Goal: Check status: Check status

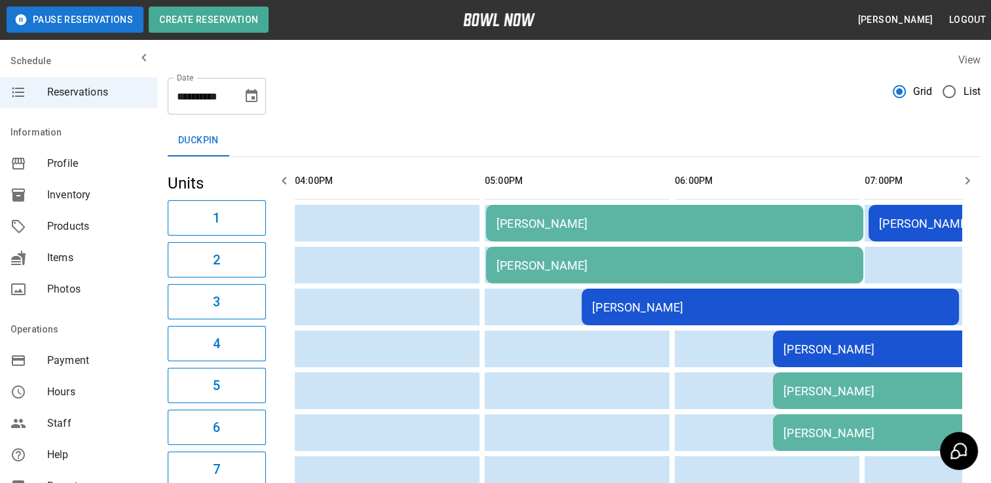
click at [257, 92] on icon "Choose date, selected date is Oct 10, 2025" at bounding box center [252, 95] width 12 height 13
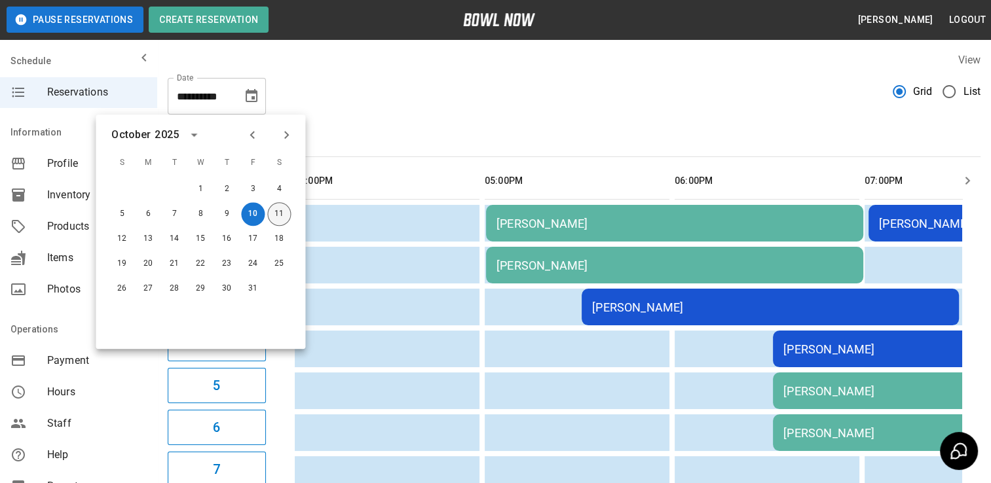
click at [286, 212] on button "11" at bounding box center [279, 214] width 24 height 24
type input "**********"
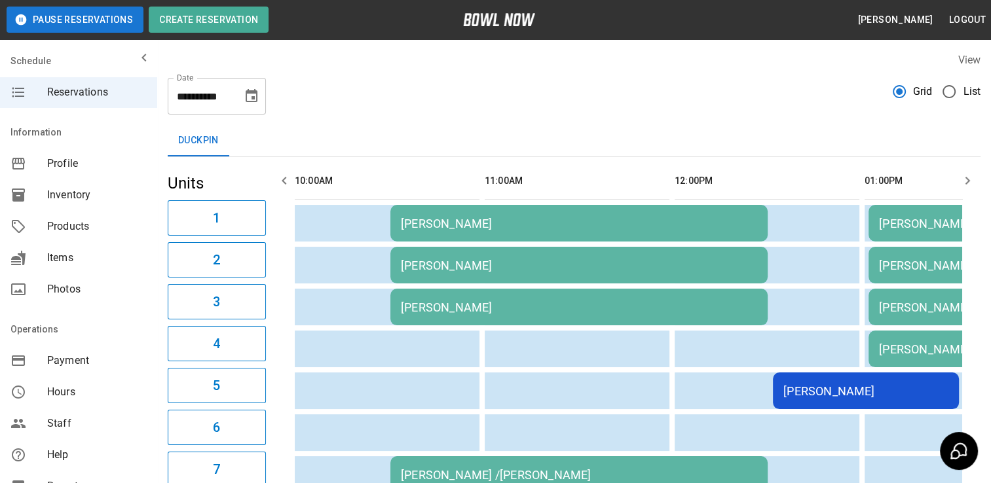
click at [480, 225] on div "[PERSON_NAME]" at bounding box center [579, 224] width 356 height 14
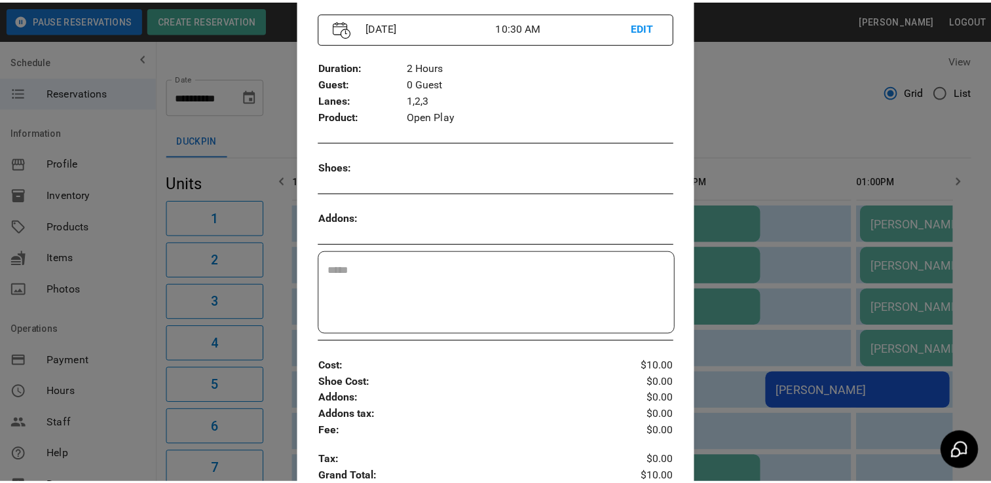
scroll to position [187, 0]
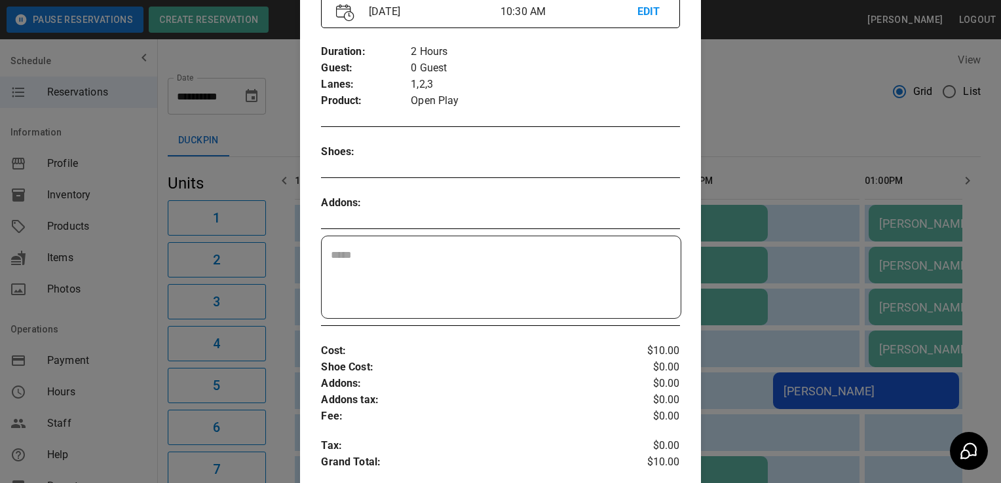
click at [136, 396] on div at bounding box center [500, 241] width 1001 height 483
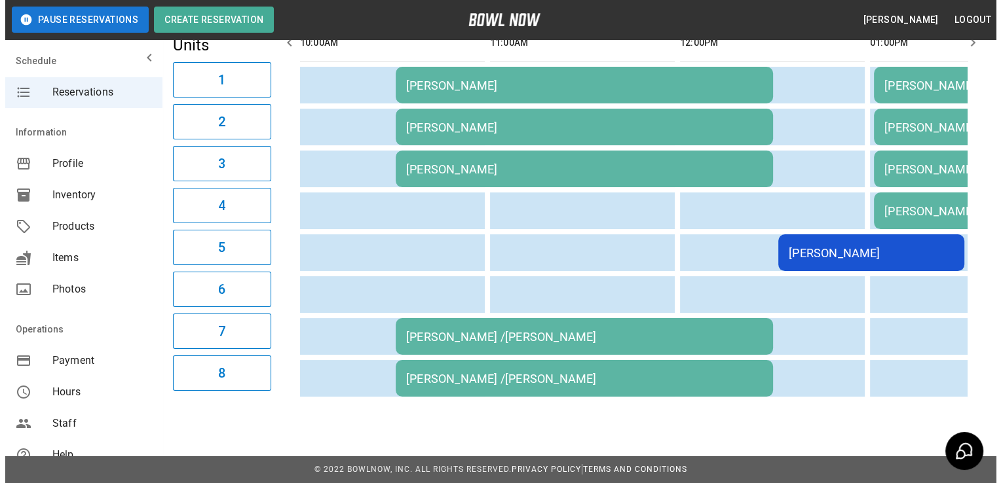
scroll to position [147, 0]
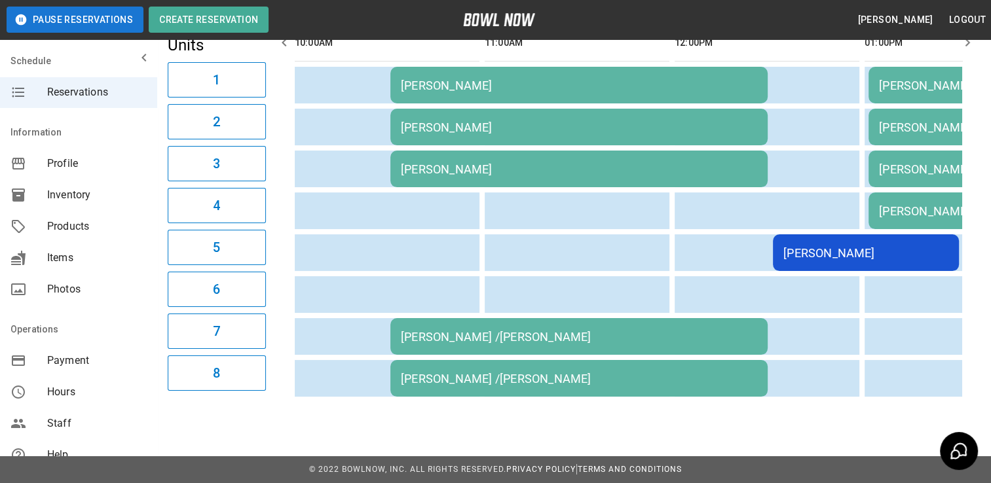
click at [482, 331] on div "[PERSON_NAME] /[PERSON_NAME]" at bounding box center [579, 337] width 356 height 14
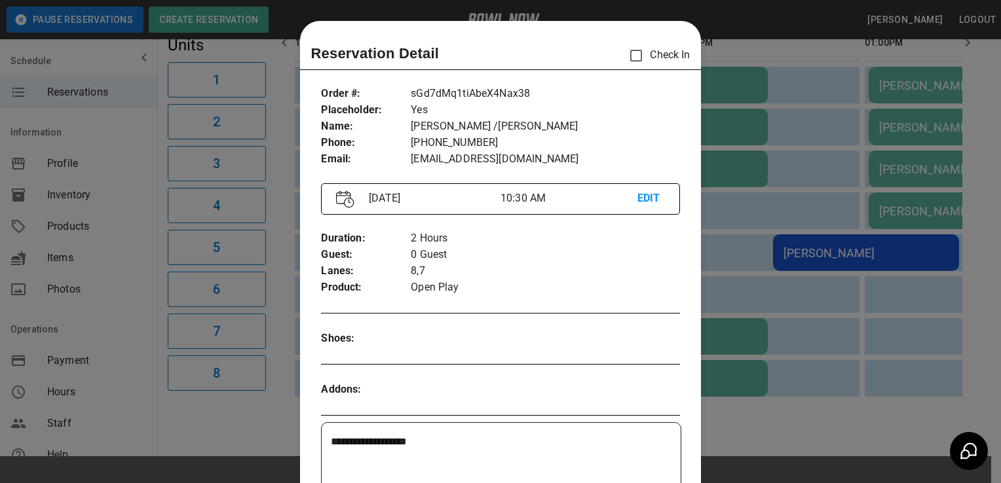
scroll to position [21, 0]
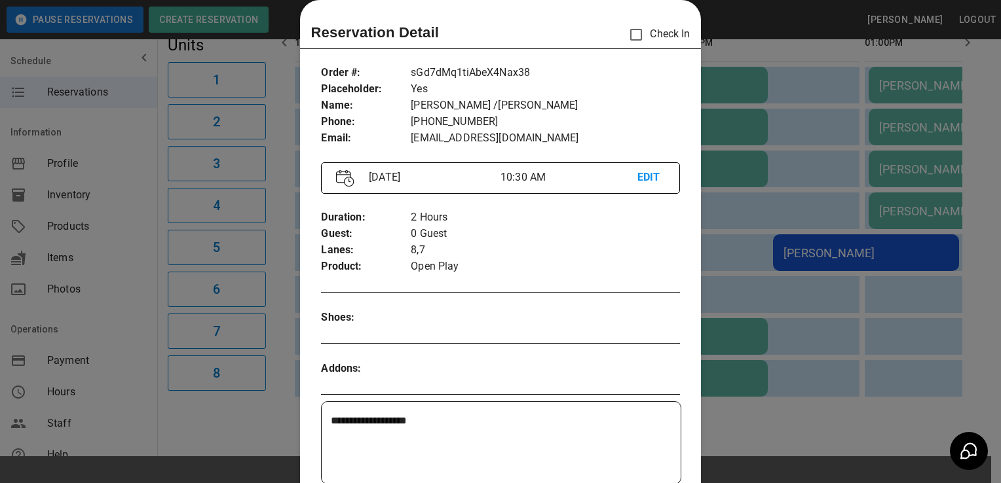
click at [136, 390] on div at bounding box center [500, 241] width 1001 height 483
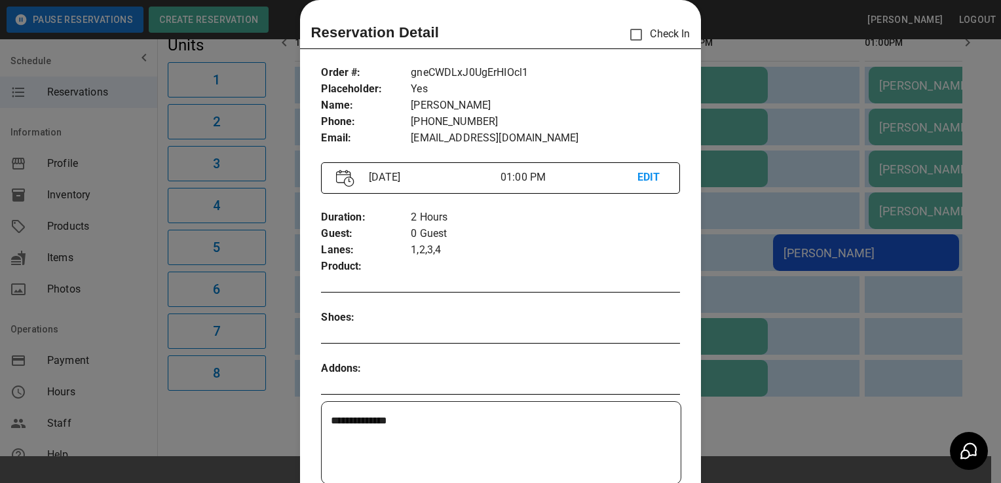
click at [227, 429] on div at bounding box center [500, 241] width 1001 height 483
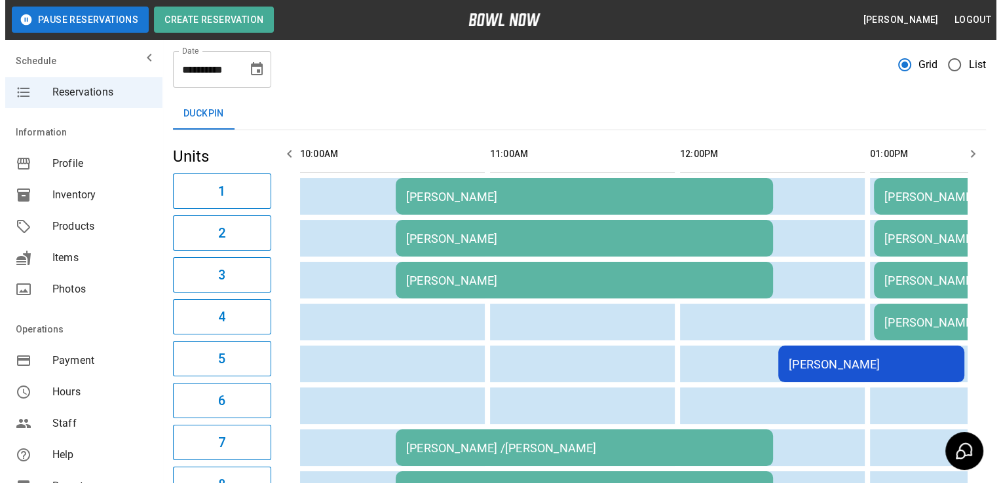
scroll to position [12, 0]
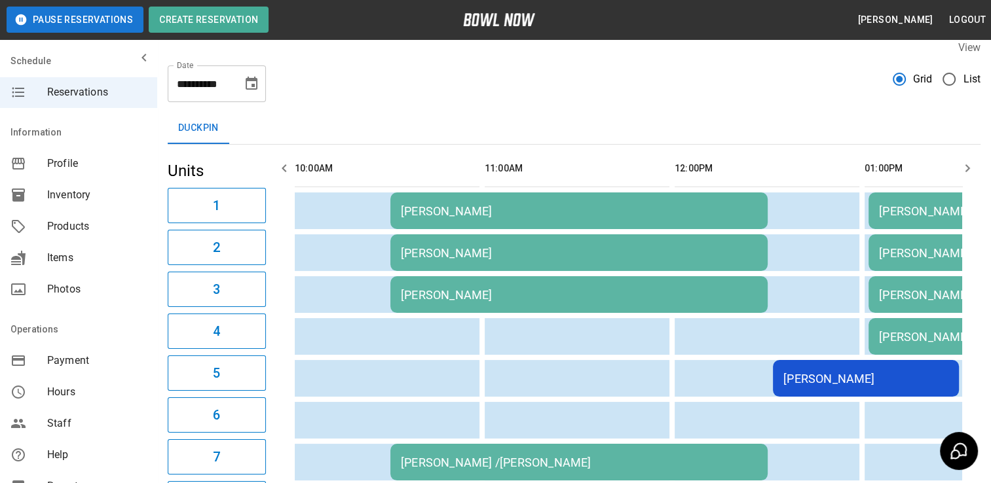
click at [840, 382] on div "[PERSON_NAME]" at bounding box center [865, 379] width 165 height 14
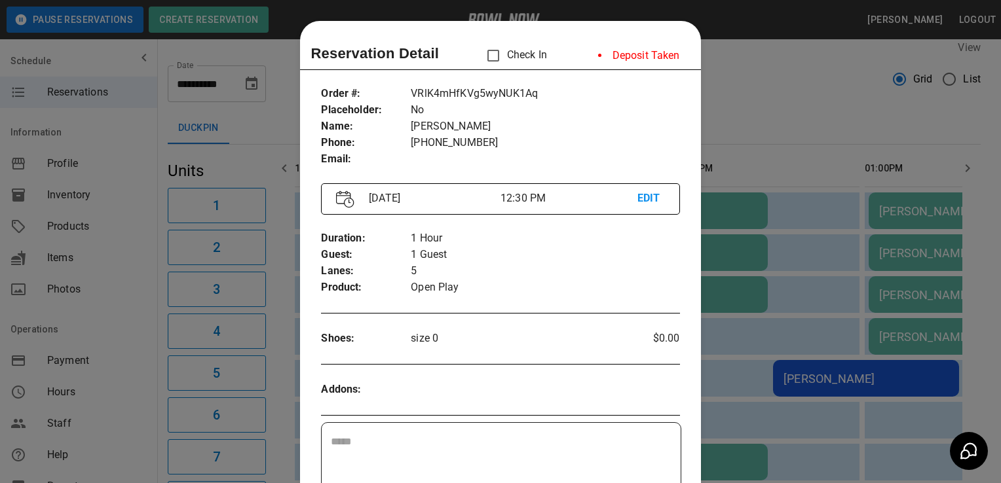
scroll to position [21, 0]
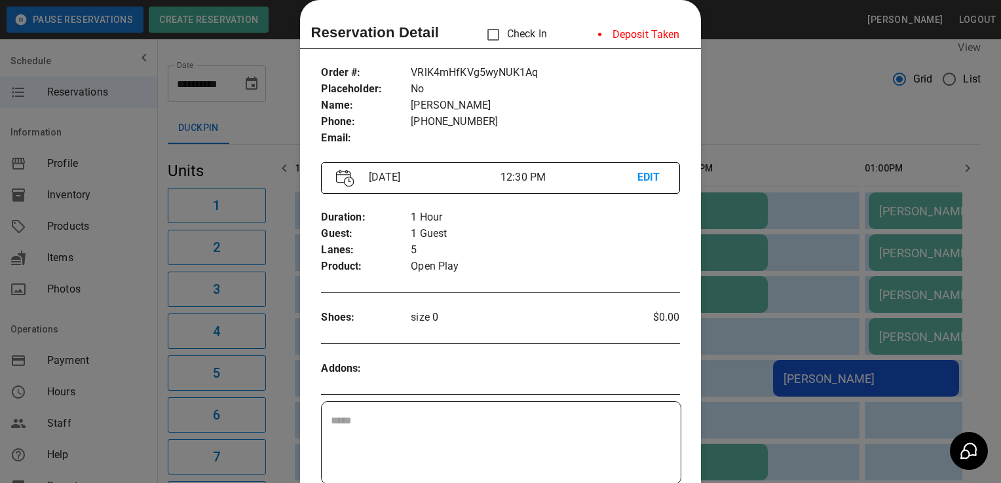
click at [124, 403] on div at bounding box center [500, 241] width 1001 height 483
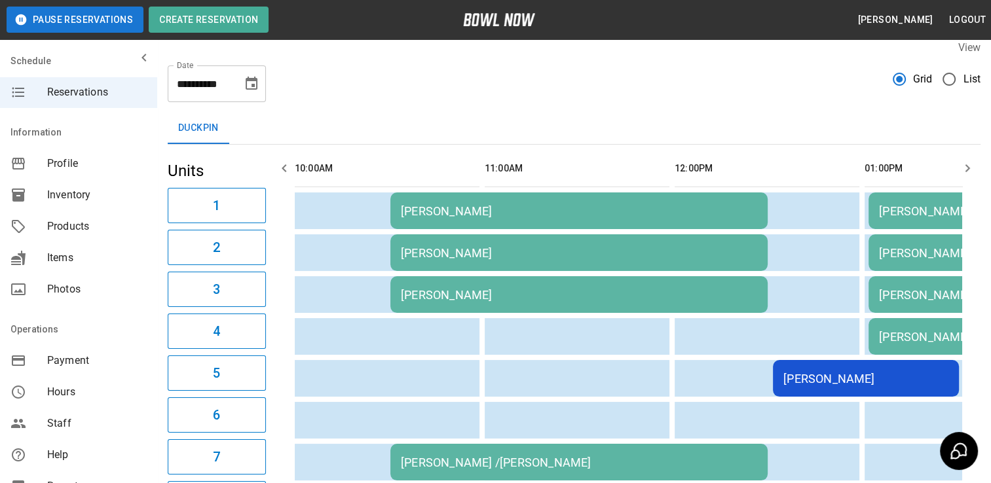
click at [828, 385] on td "[PERSON_NAME]" at bounding box center [866, 378] width 186 height 37
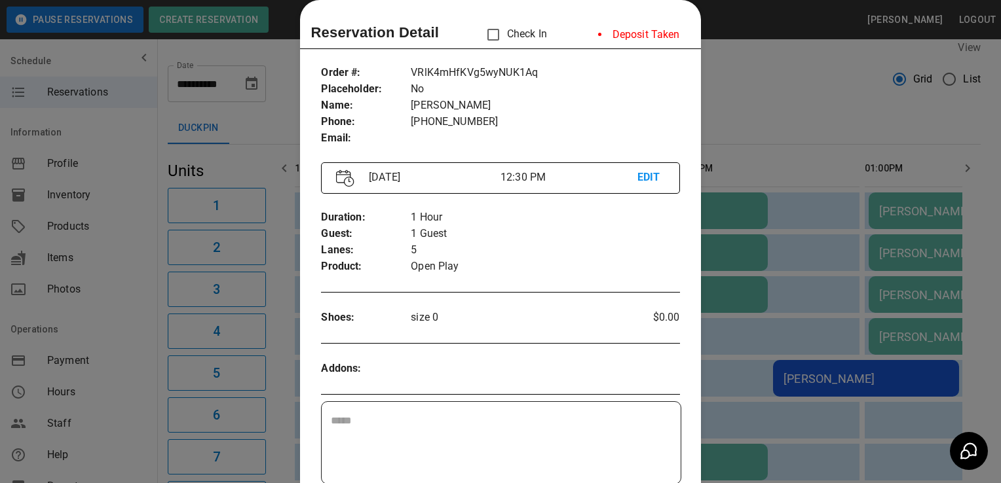
click at [578, 382] on div "Addons :" at bounding box center [500, 368] width 358 height 37
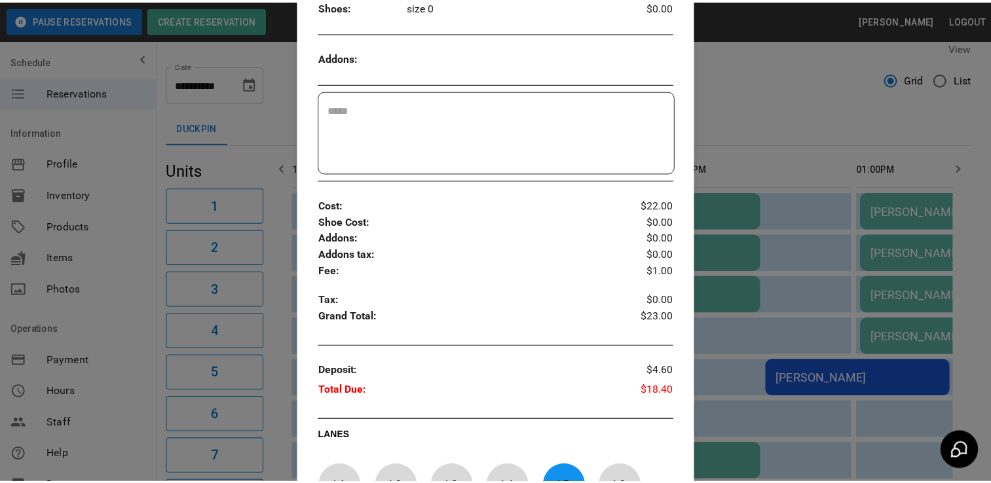
scroll to position [337, 0]
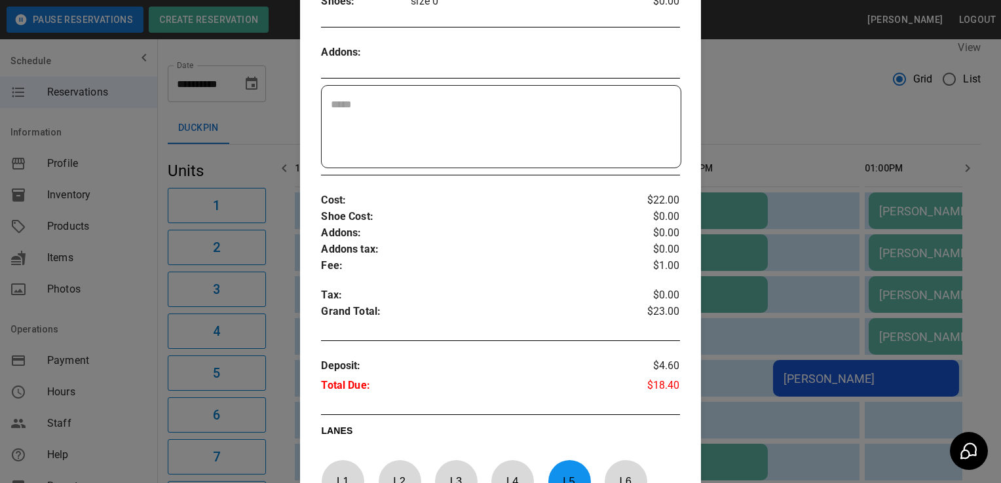
click at [126, 401] on div at bounding box center [500, 241] width 1001 height 483
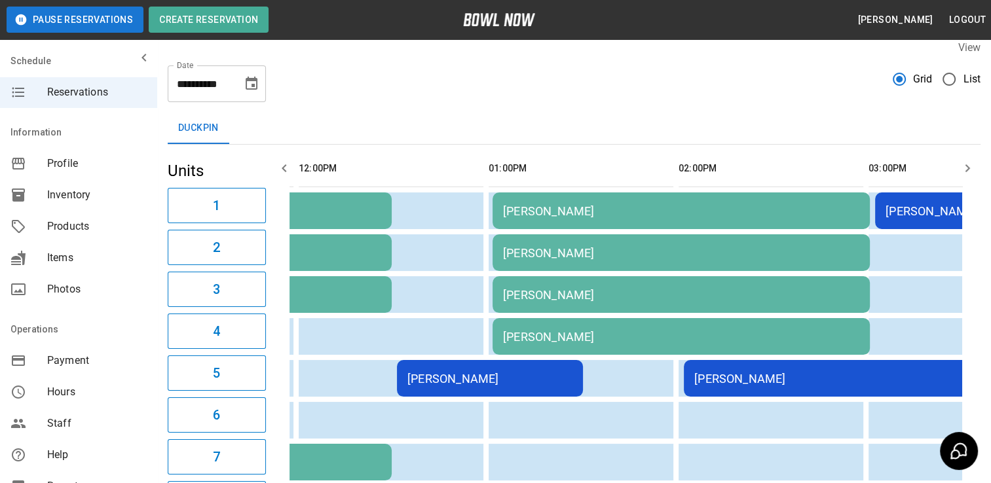
scroll to position [0, 384]
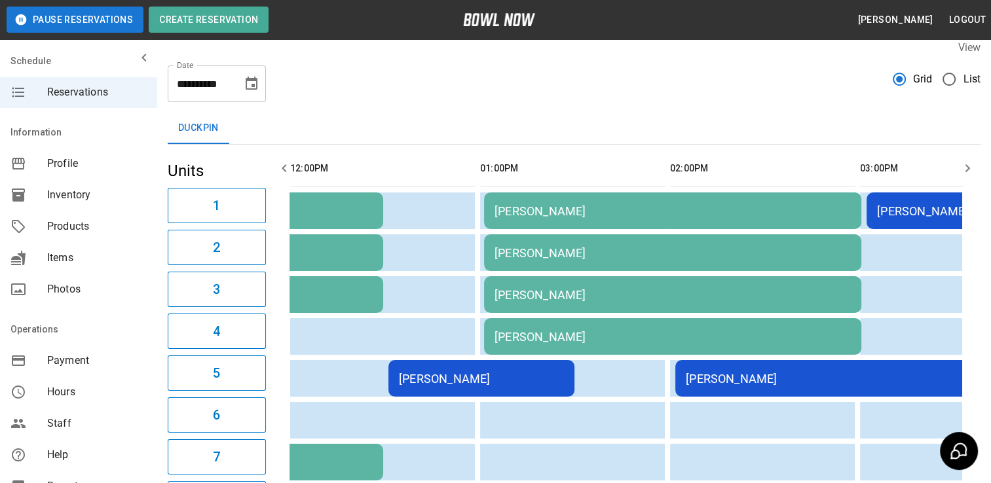
click at [751, 377] on div "[PERSON_NAME]" at bounding box center [864, 379] width 356 height 14
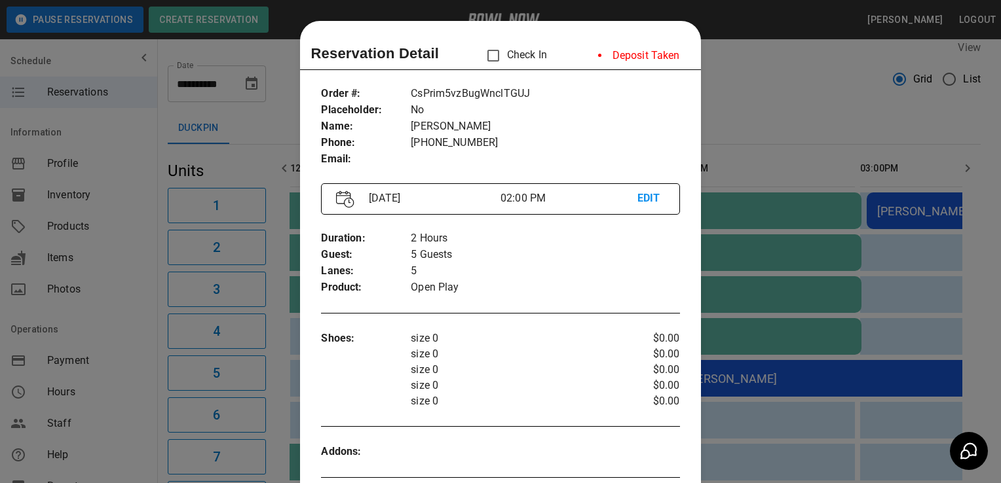
scroll to position [21, 0]
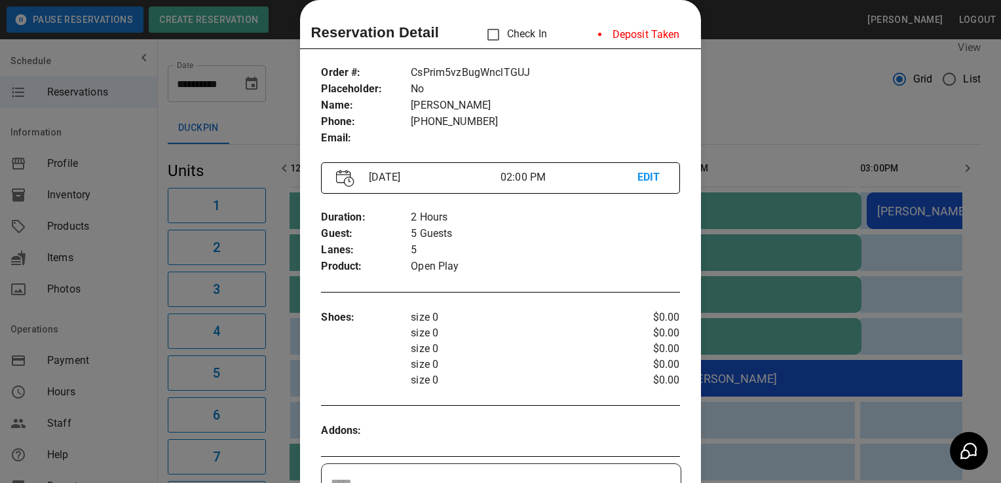
click at [554, 371] on p "size 0" at bounding box center [515, 365] width 209 height 16
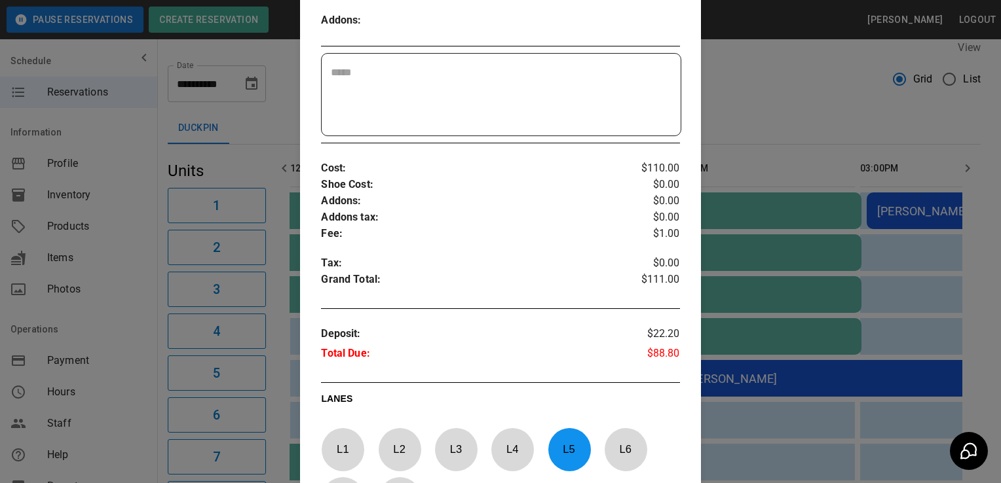
scroll to position [432, 0]
click at [126, 414] on div at bounding box center [500, 241] width 1001 height 483
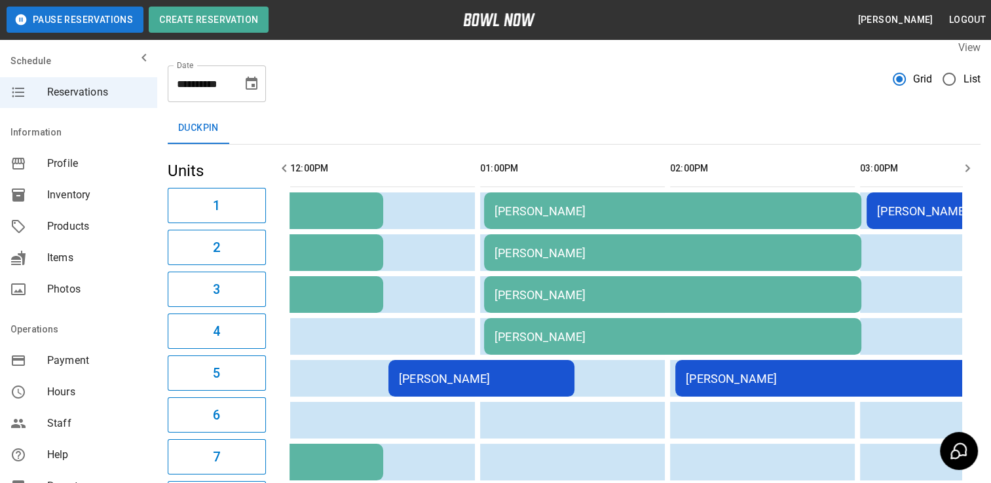
click at [922, 212] on div "[PERSON_NAME]" at bounding box center [959, 211] width 165 height 14
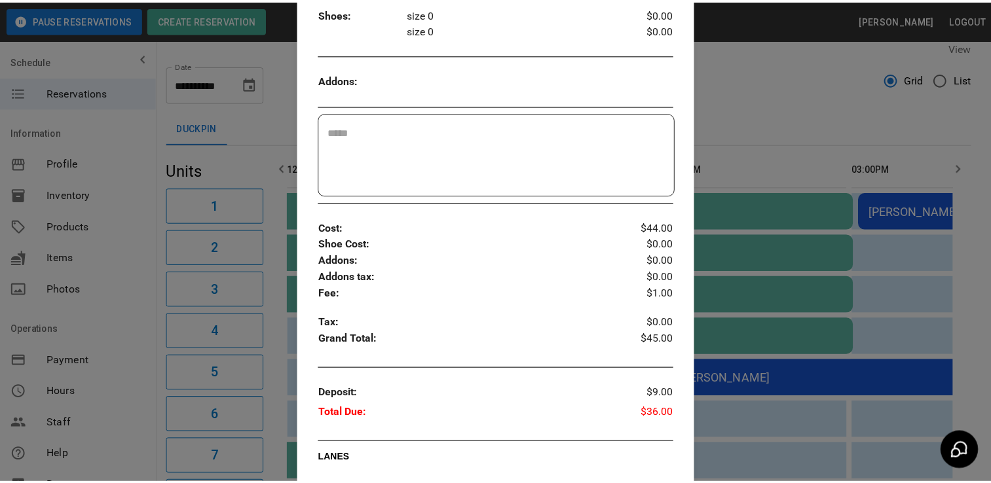
scroll to position [327, 0]
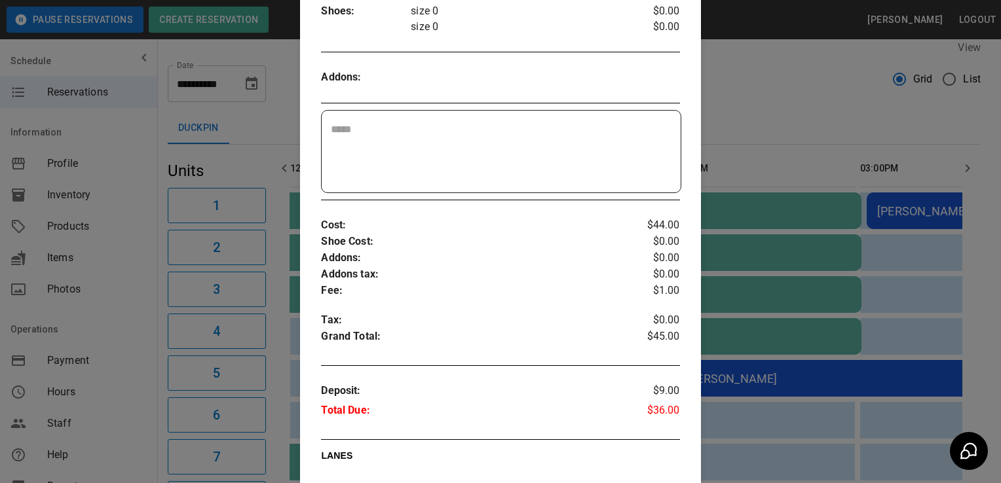
click at [140, 398] on div at bounding box center [500, 241] width 1001 height 483
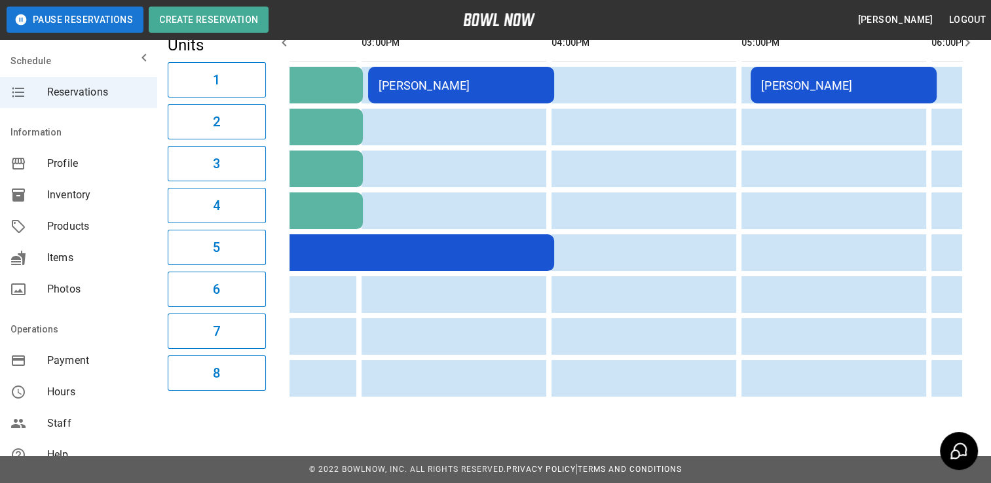
click at [830, 79] on div "[PERSON_NAME]" at bounding box center [843, 86] width 165 height 14
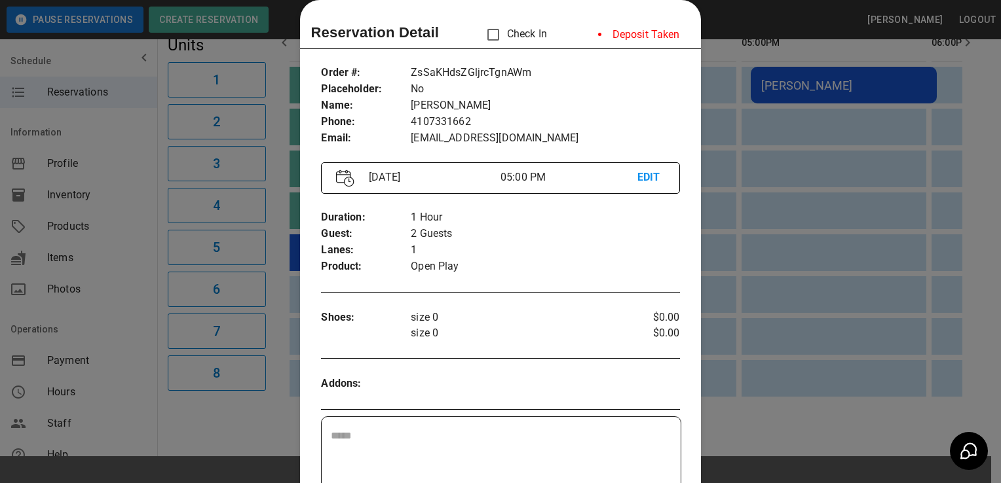
click at [553, 343] on div "Shoes : size 0 size 0 $0.00 $0.00" at bounding box center [500, 325] width 358 height 52
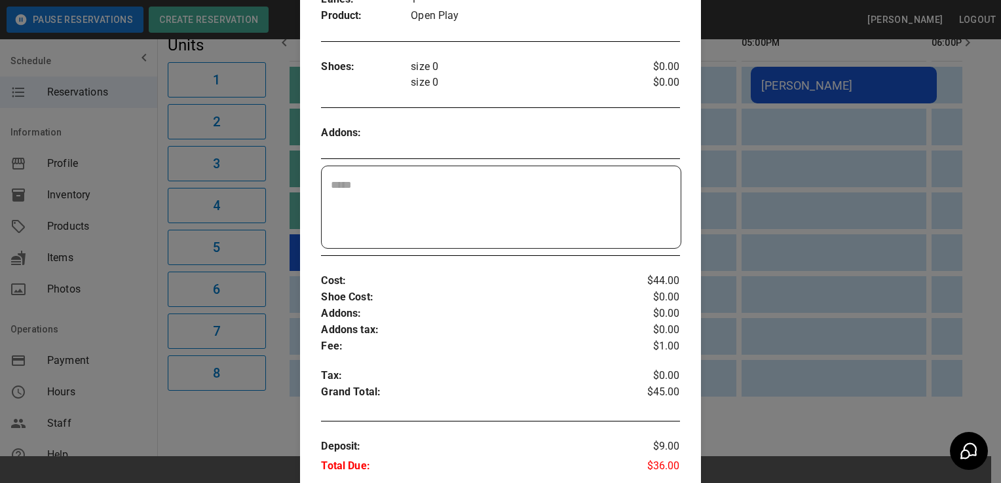
click at [113, 405] on div at bounding box center [500, 241] width 1001 height 483
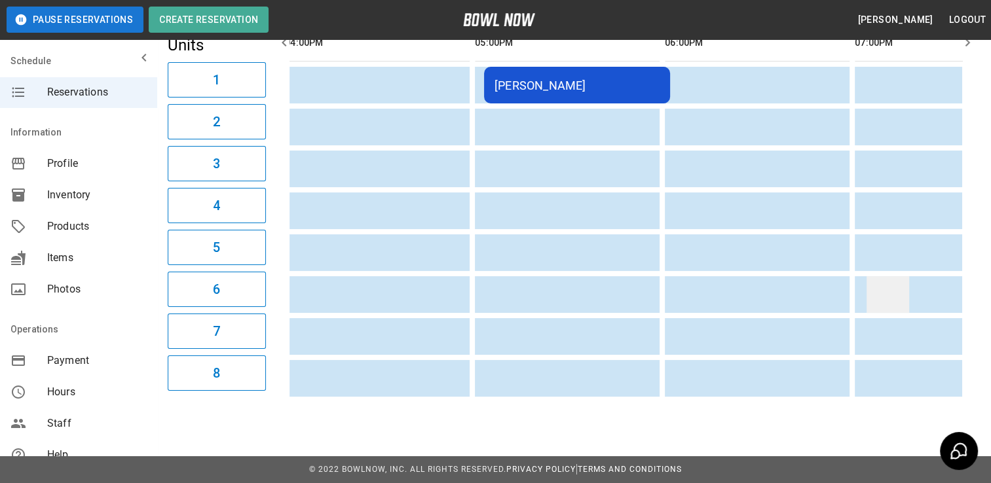
click at [903, 299] on td "sticky table" at bounding box center [887, 294] width 43 height 37
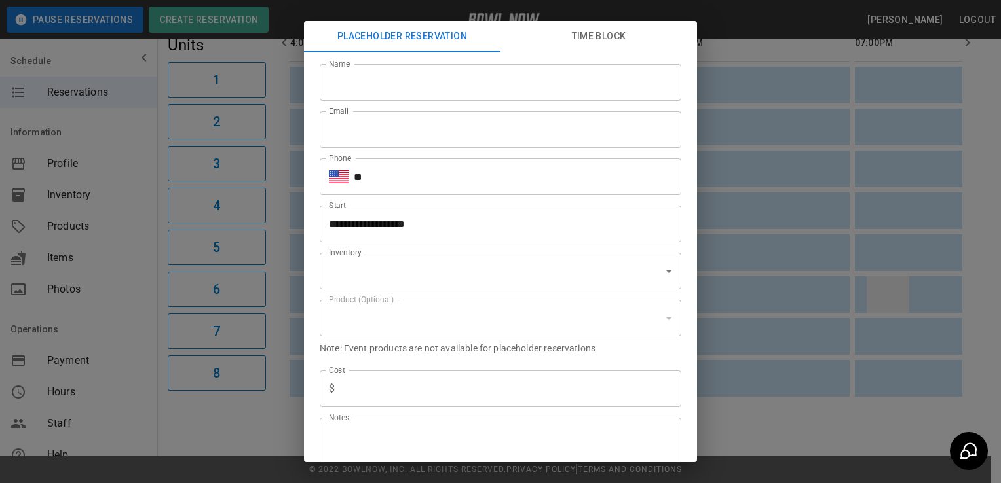
type input "**********"
click at [136, 407] on div "**********" at bounding box center [500, 241] width 1001 height 483
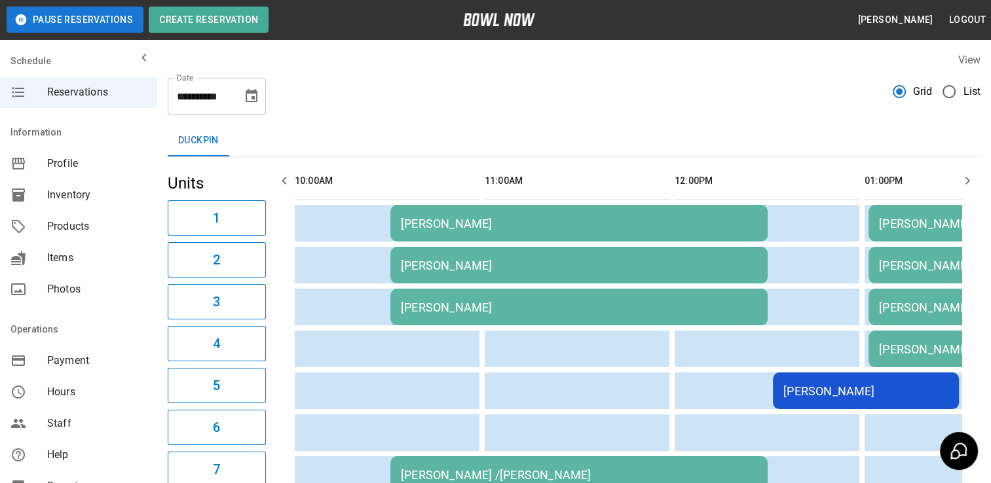
click at [259, 100] on button "Choose date, selected date is Oct 11, 2025" at bounding box center [251, 96] width 26 height 26
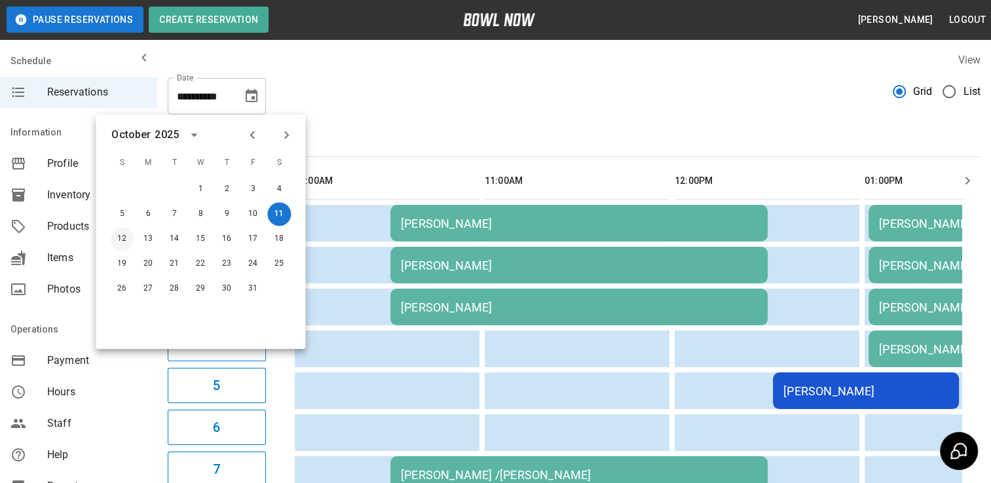
click at [127, 240] on button "12" at bounding box center [122, 239] width 24 height 24
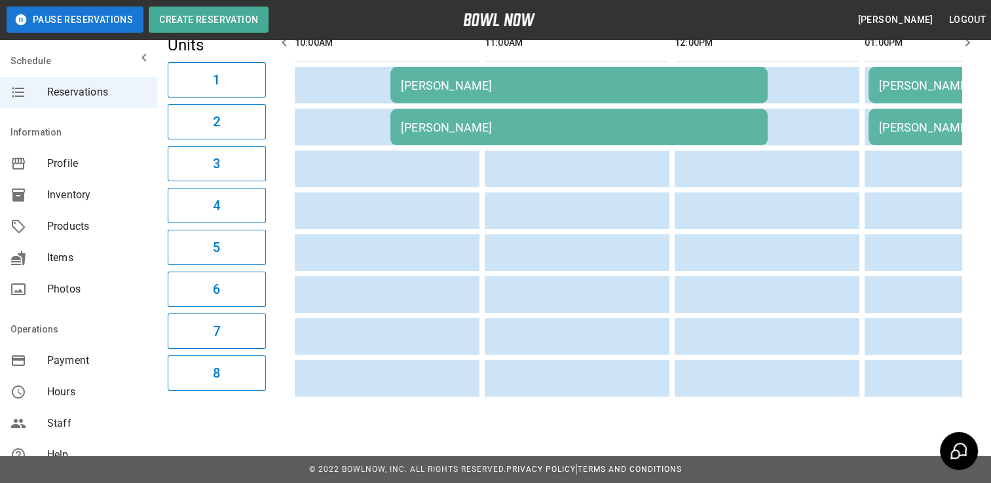
click at [489, 79] on div "[PERSON_NAME]" at bounding box center [579, 86] width 356 height 14
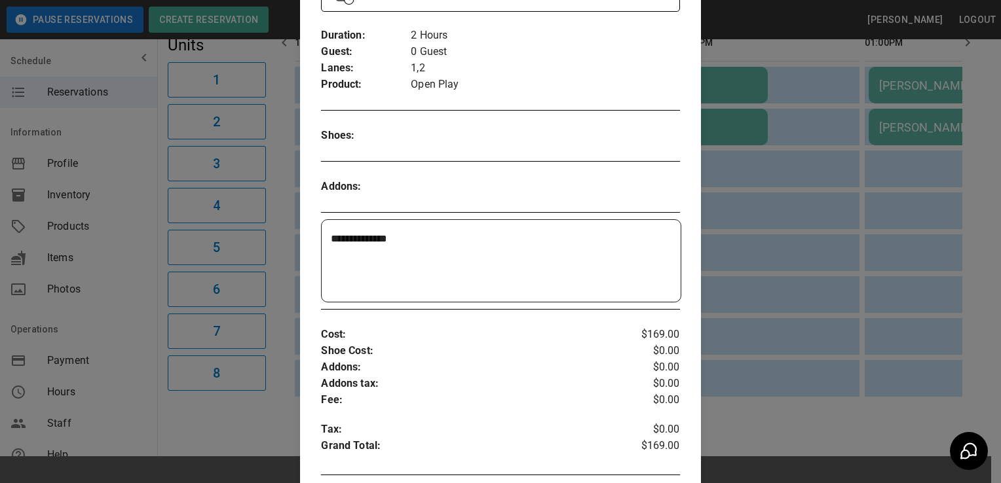
click at [150, 407] on div at bounding box center [500, 241] width 1001 height 483
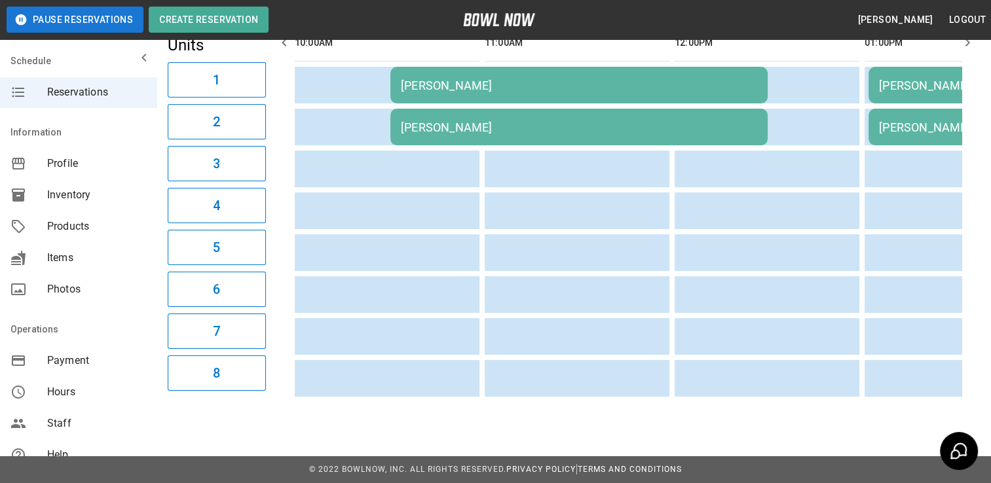
click at [566, 80] on div "[PERSON_NAME]" at bounding box center [579, 86] width 356 height 14
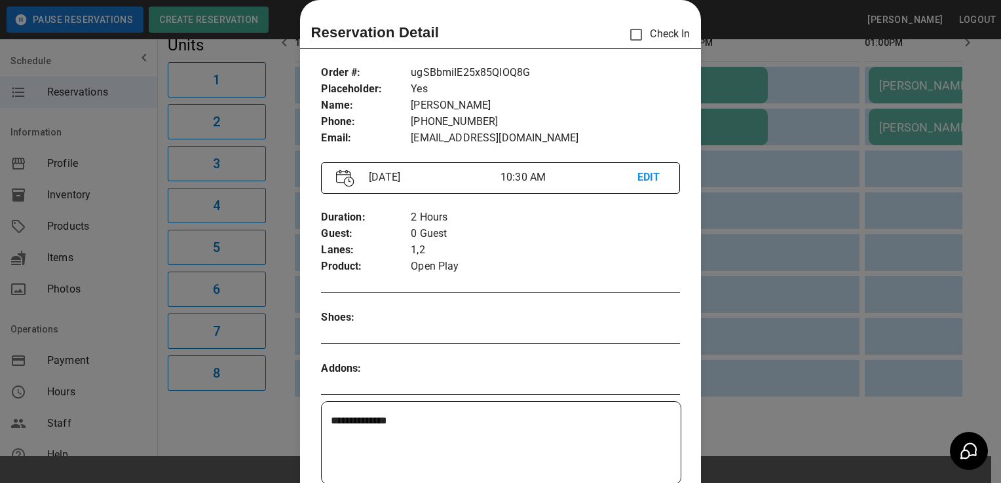
click at [238, 422] on div at bounding box center [500, 241] width 1001 height 483
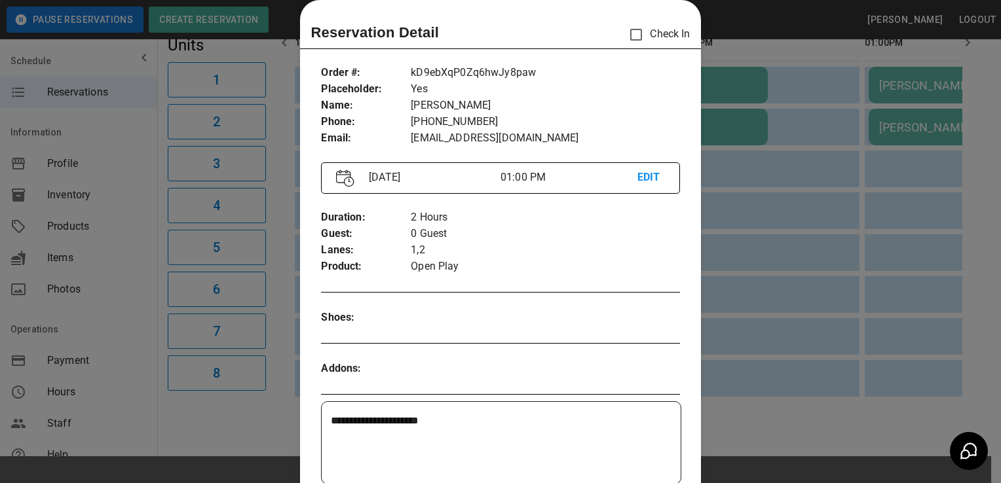
click at [223, 418] on div at bounding box center [500, 241] width 1001 height 483
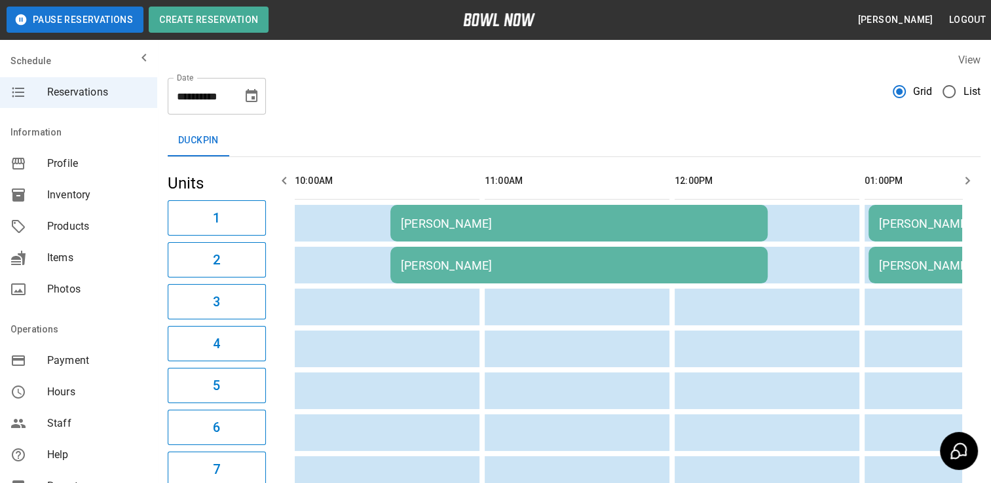
click at [253, 92] on icon "Choose date, selected date is Oct 12, 2025" at bounding box center [252, 95] width 12 height 13
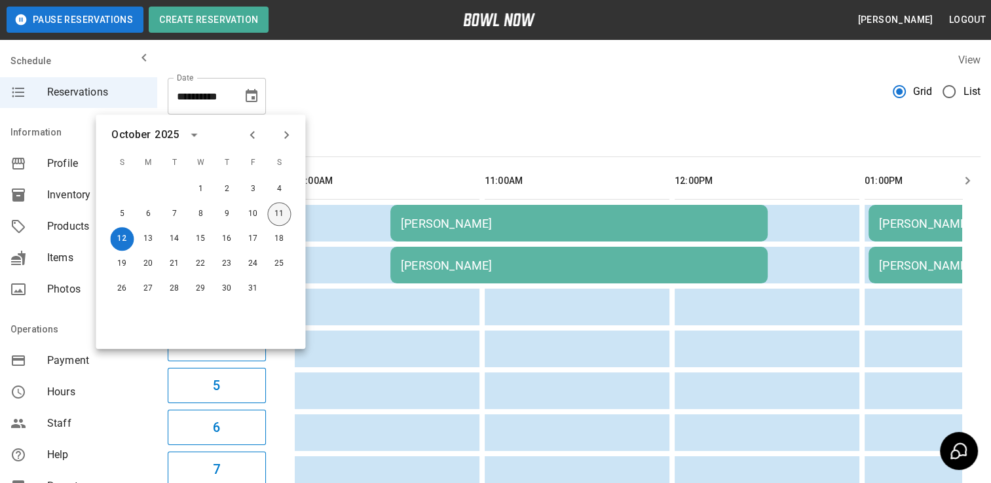
click at [285, 211] on button "11" at bounding box center [279, 214] width 24 height 24
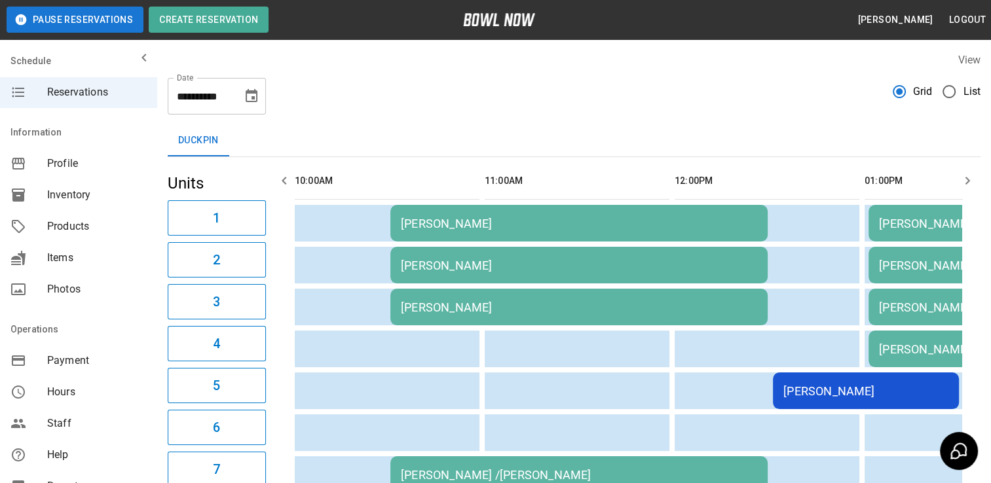
click at [259, 89] on button "Choose date, selected date is Oct 11, 2025" at bounding box center [251, 96] width 26 height 26
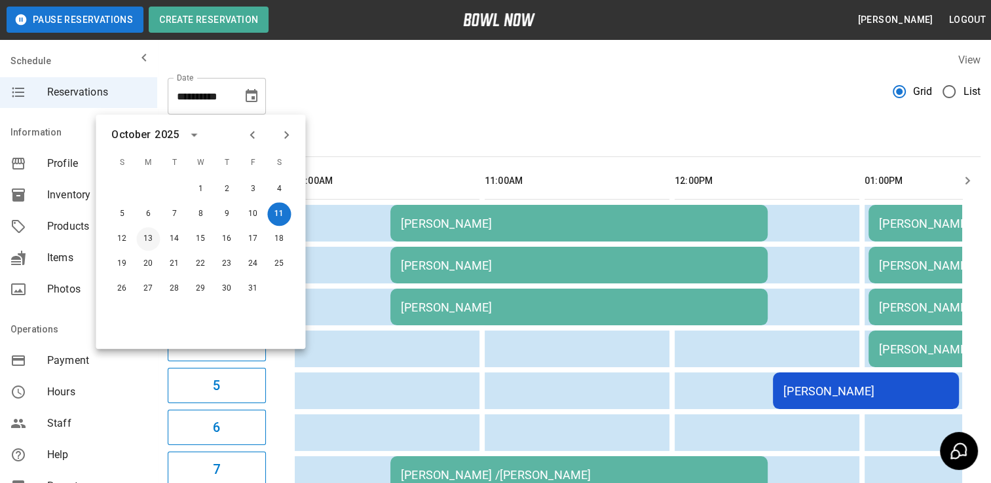
click at [157, 242] on button "13" at bounding box center [148, 239] width 24 height 24
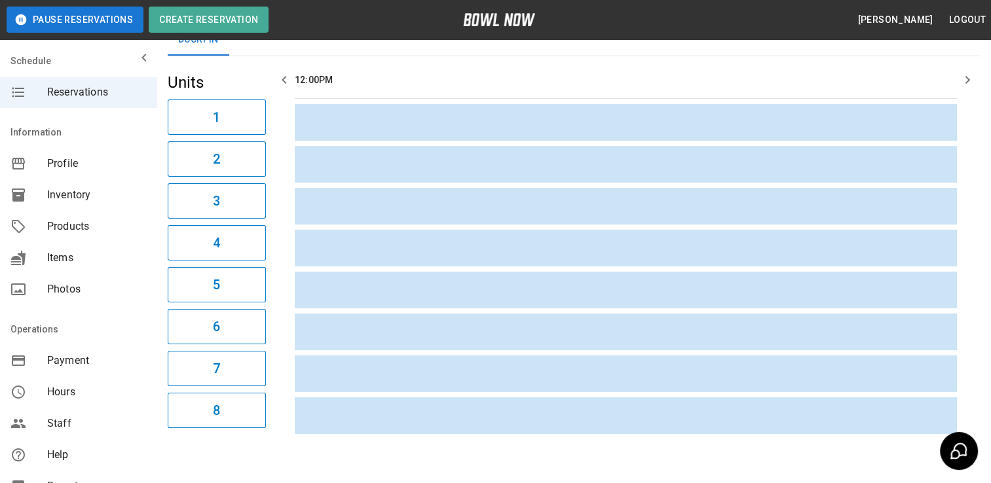
scroll to position [0, 0]
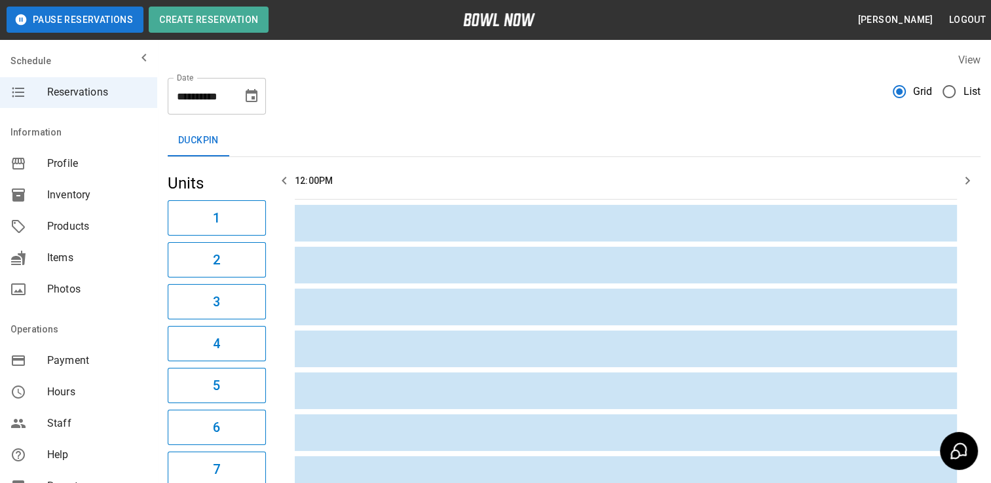
click at [251, 98] on icon "Choose date, selected date is Oct 13, 2025" at bounding box center [252, 95] width 12 height 13
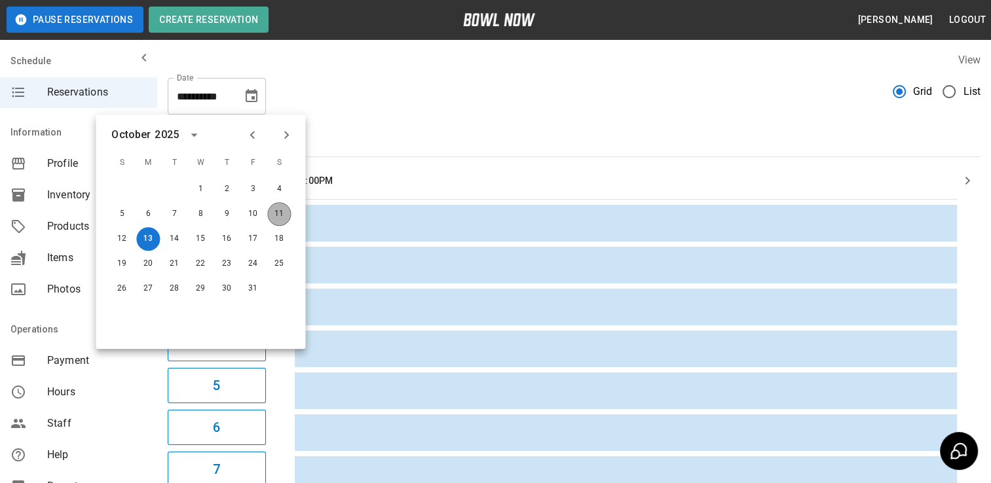
click at [274, 215] on button "11" at bounding box center [279, 214] width 24 height 24
type input "**********"
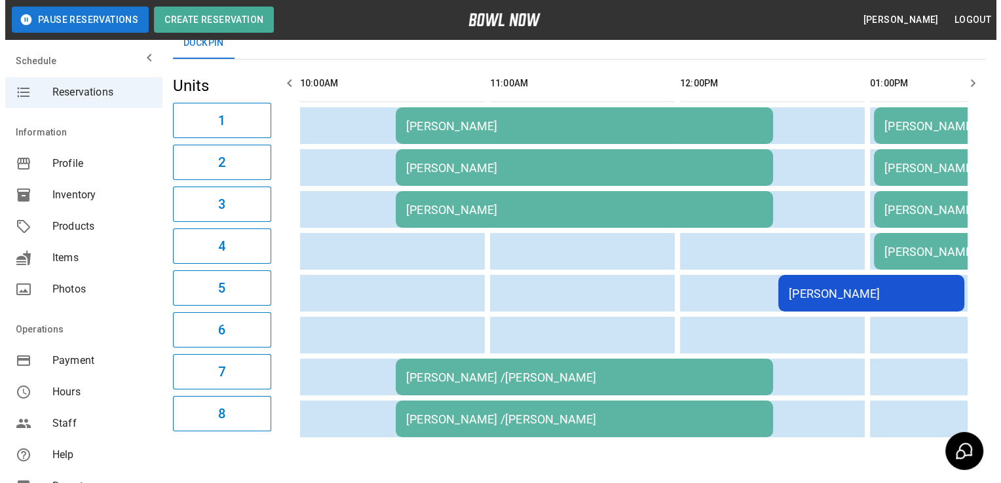
scroll to position [122, 0]
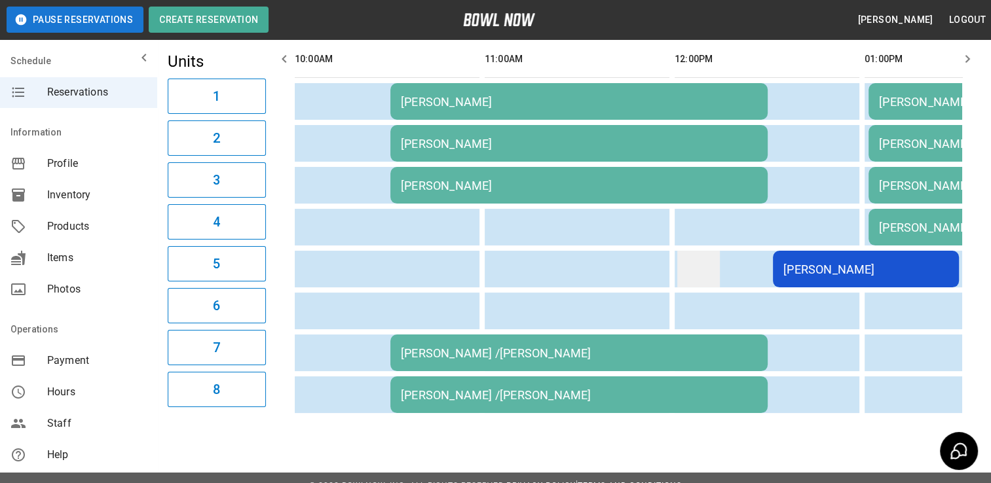
click at [679, 260] on td "sticky table" at bounding box center [698, 269] width 43 height 37
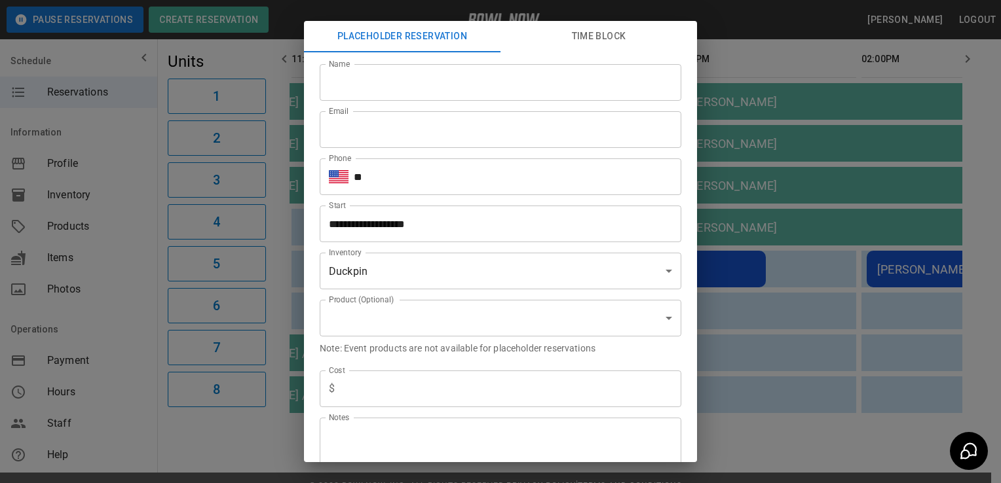
scroll to position [0, 215]
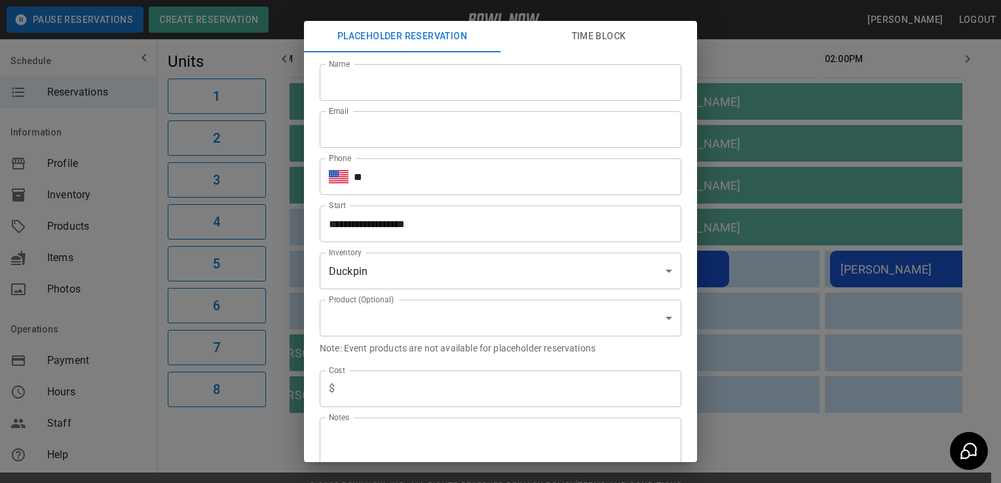
click at [212, 439] on div "**********" at bounding box center [500, 241] width 1001 height 483
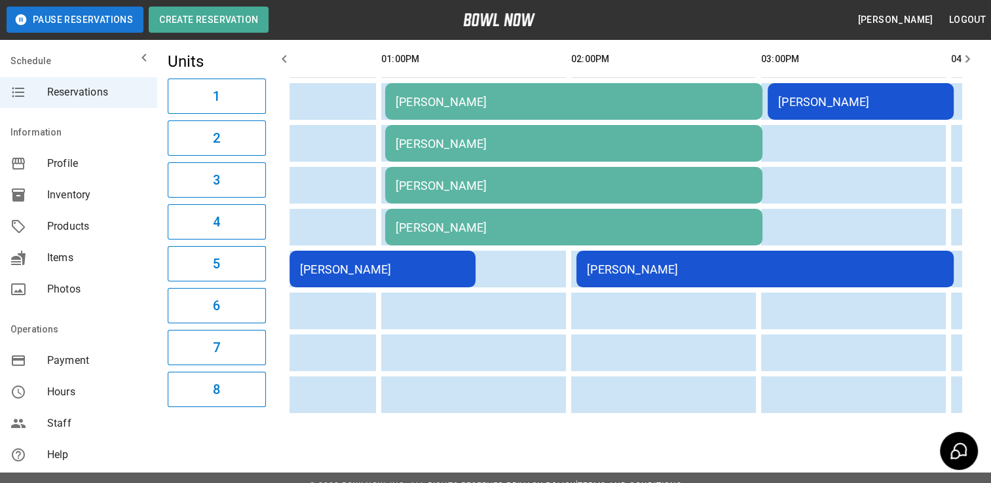
scroll to position [0, 497]
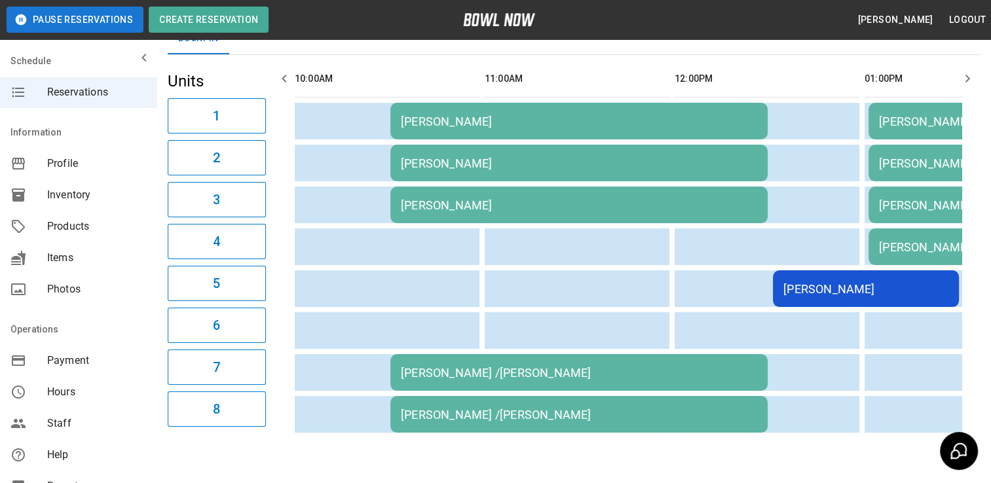
click at [820, 293] on div "[PERSON_NAME]" at bounding box center [865, 289] width 165 height 14
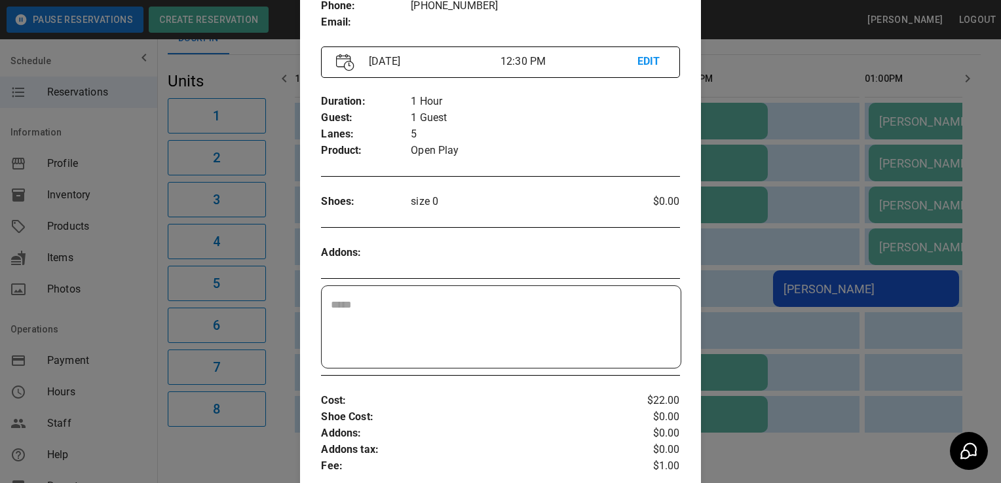
scroll to position [135, 0]
click at [584, 333] on textarea at bounding box center [501, 329] width 340 height 60
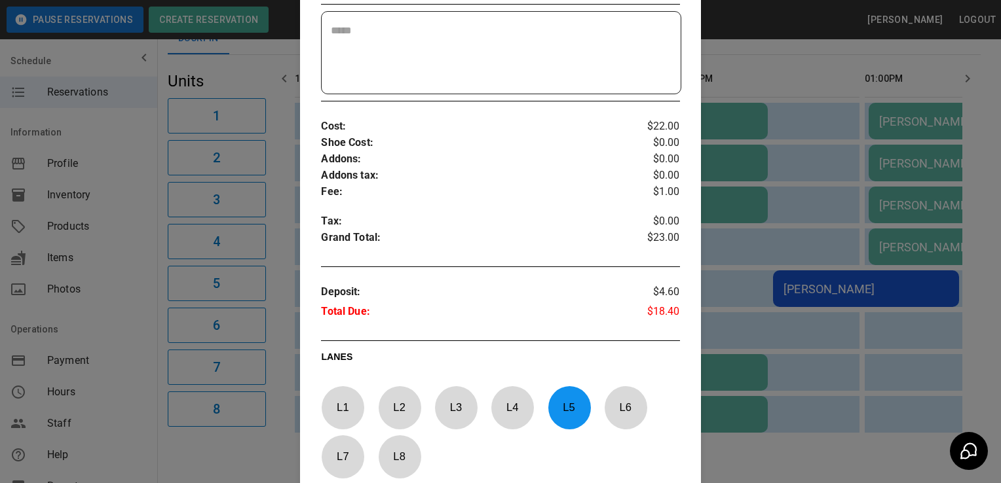
scroll to position [412, 0]
click at [229, 456] on div at bounding box center [500, 241] width 1001 height 483
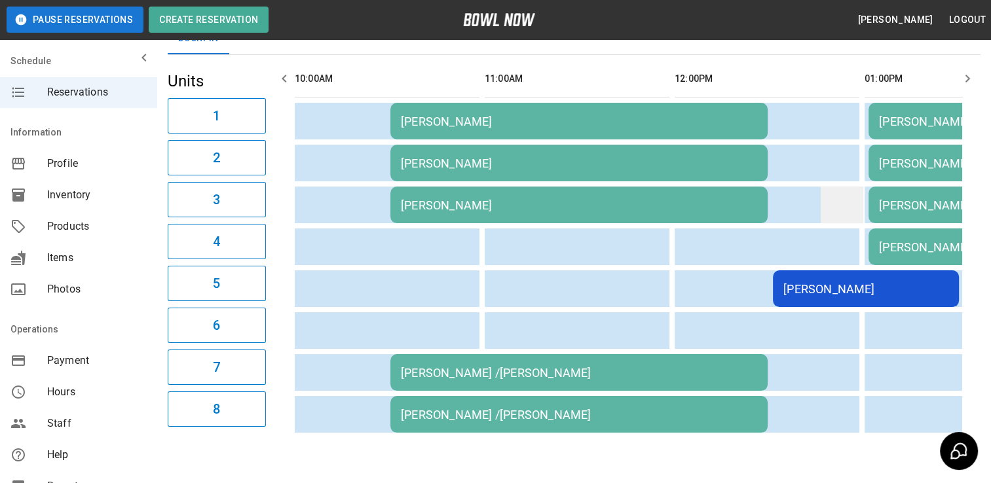
click at [825, 220] on td "sticky table" at bounding box center [842, 205] width 43 height 37
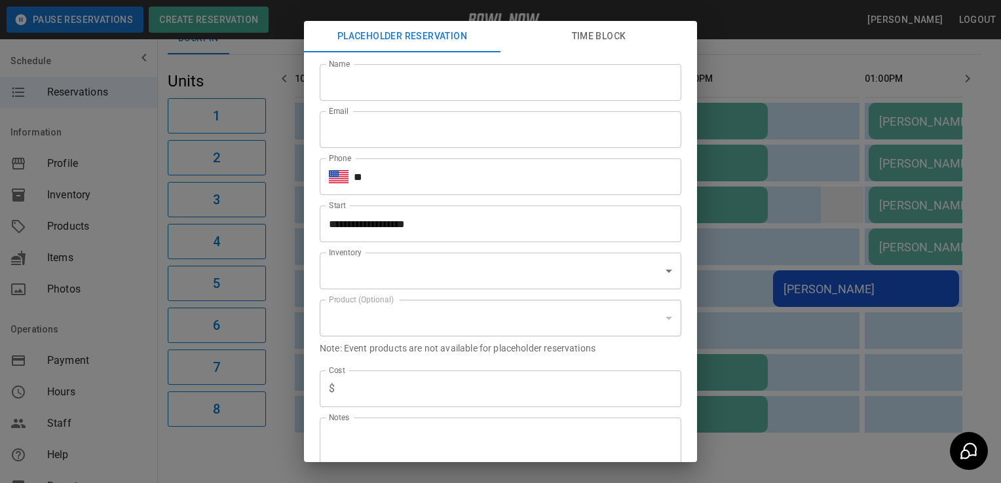
scroll to position [0, 212]
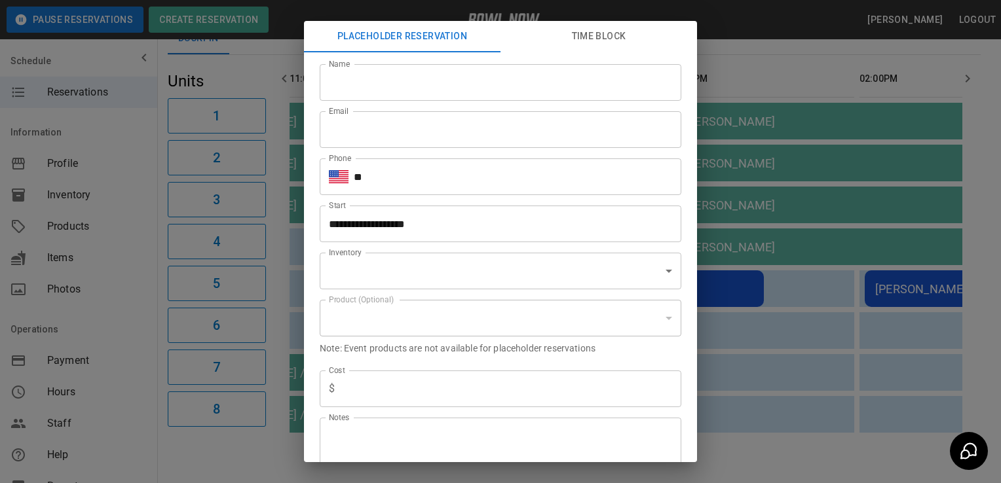
type input "**********"
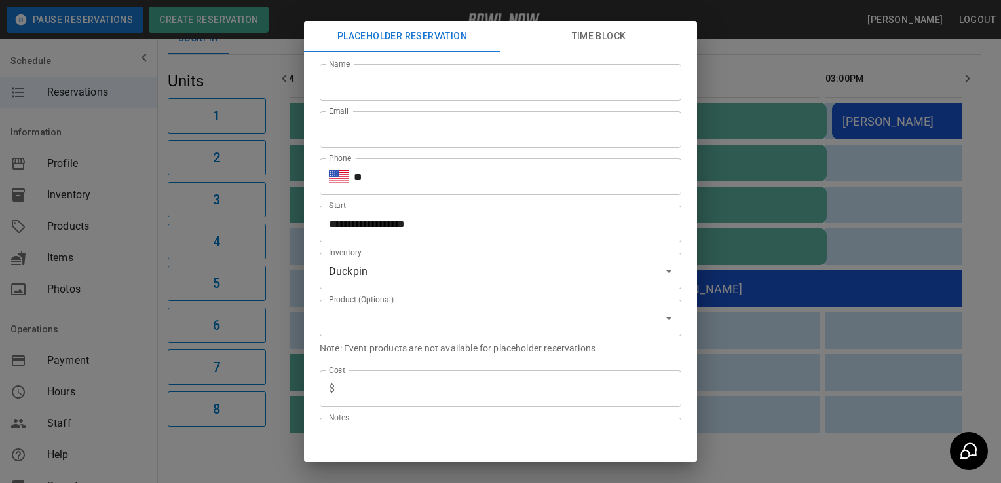
scroll to position [0, 452]
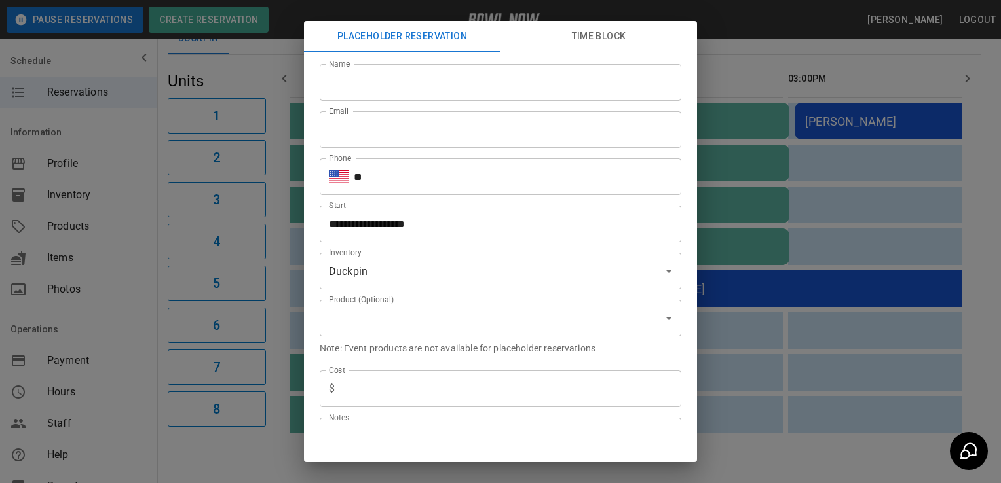
click at [234, 448] on div "**********" at bounding box center [500, 241] width 1001 height 483
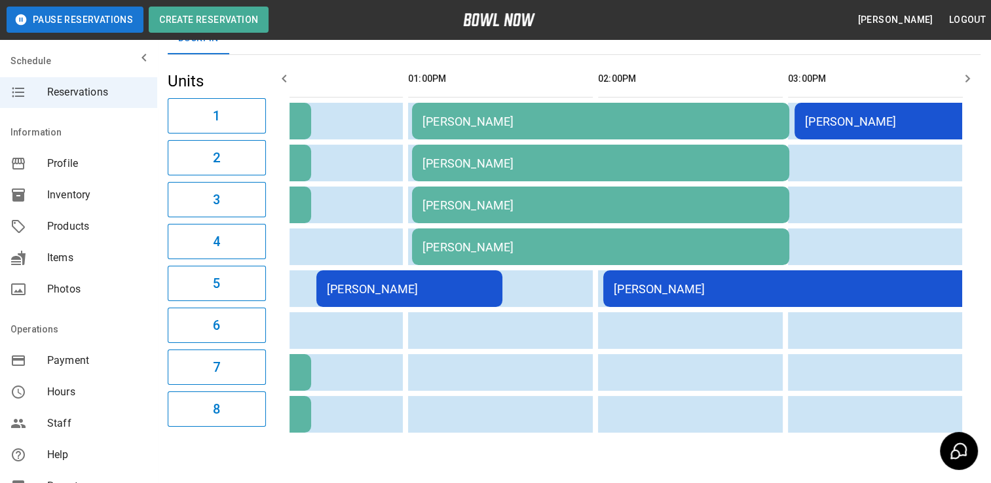
click at [701, 292] on div "[PERSON_NAME]" at bounding box center [792, 289] width 356 height 14
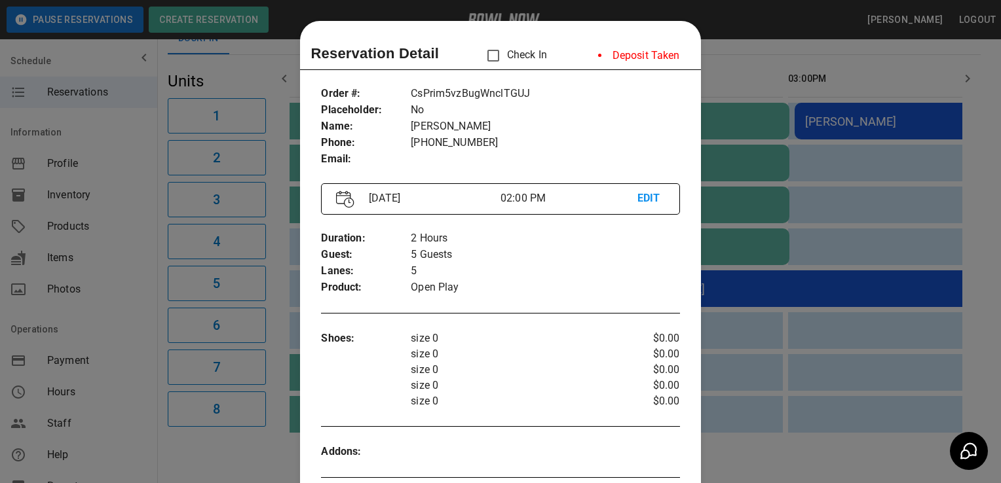
scroll to position [21, 0]
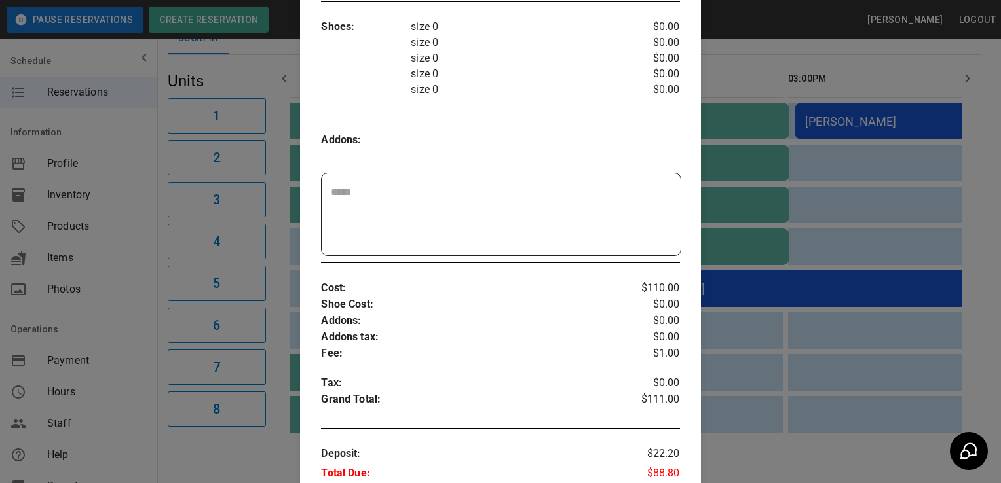
scroll to position [315, 0]
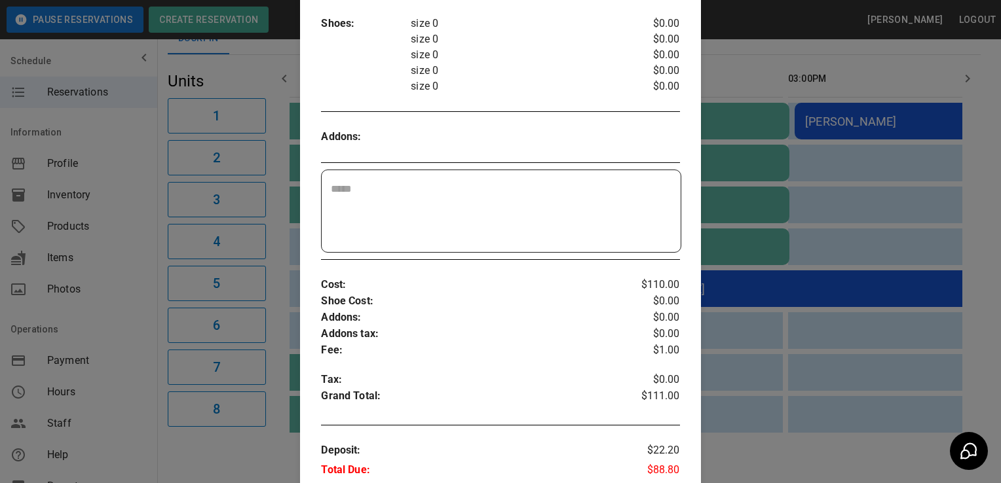
click at [251, 453] on div at bounding box center [500, 241] width 1001 height 483
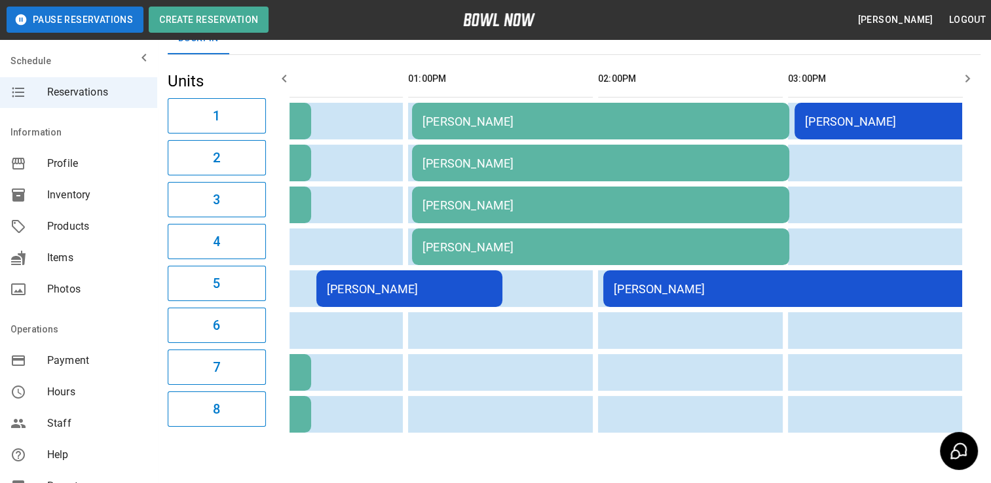
click at [870, 120] on div "[PERSON_NAME]" at bounding box center [887, 122] width 165 height 14
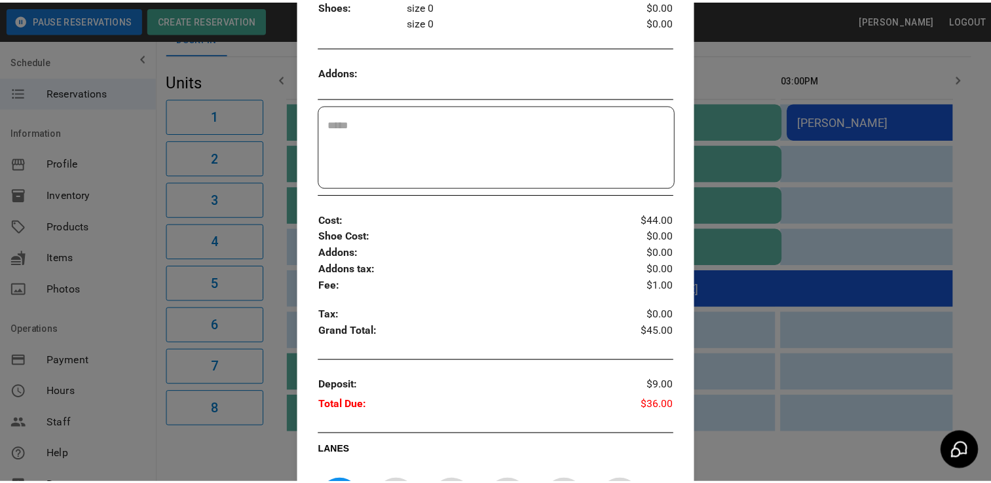
scroll to position [333, 0]
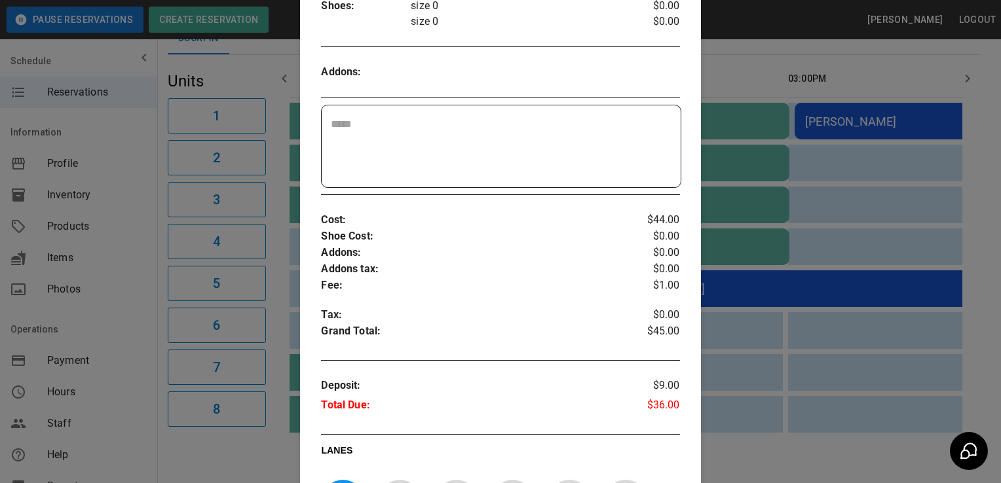
click at [253, 455] on div at bounding box center [500, 241] width 1001 height 483
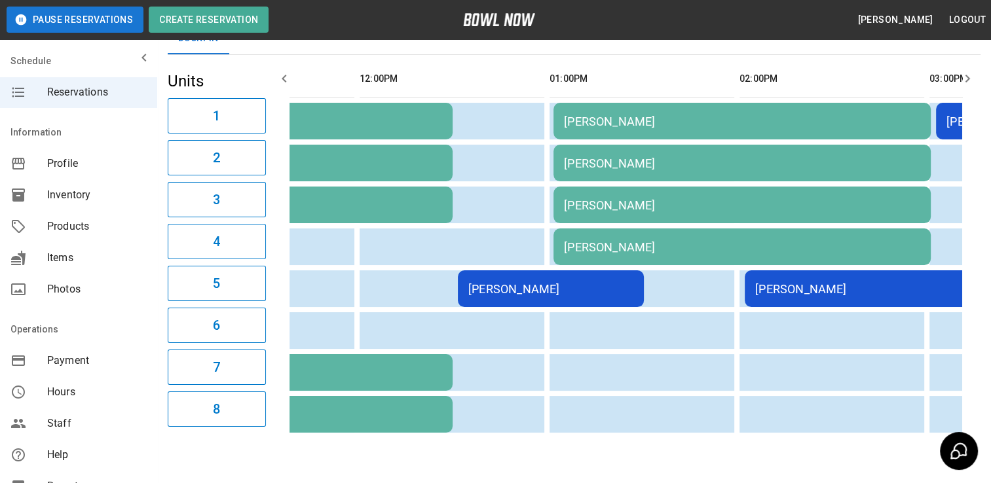
scroll to position [0, 217]
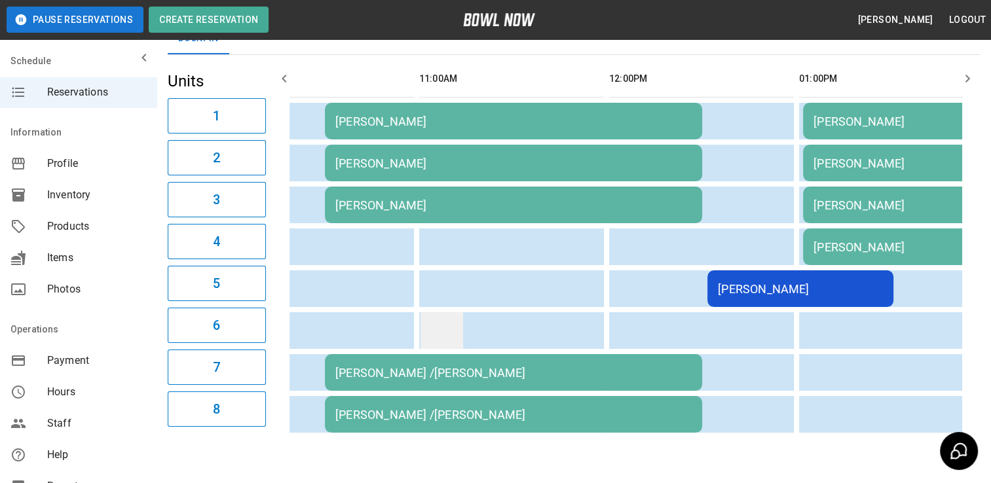
click at [431, 312] on td "sticky table" at bounding box center [441, 330] width 43 height 37
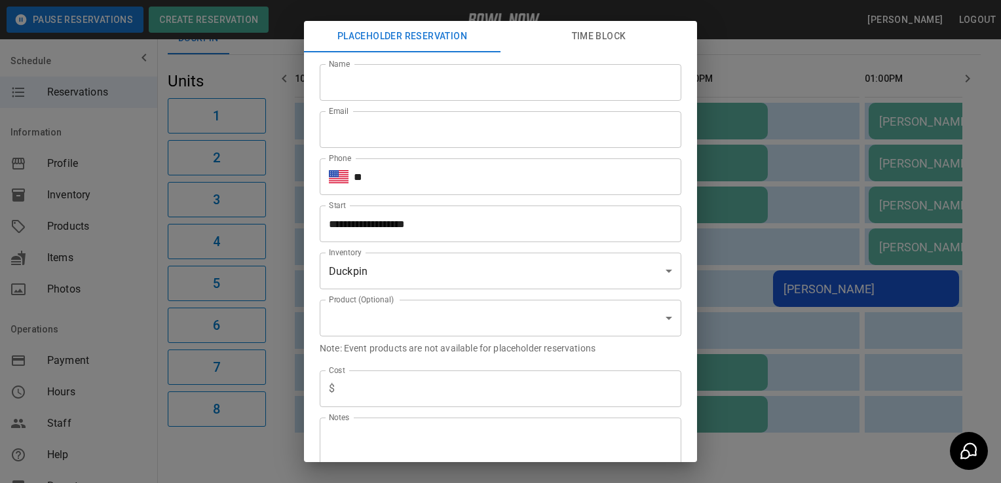
click at [228, 451] on div "**********" at bounding box center [500, 241] width 1001 height 483
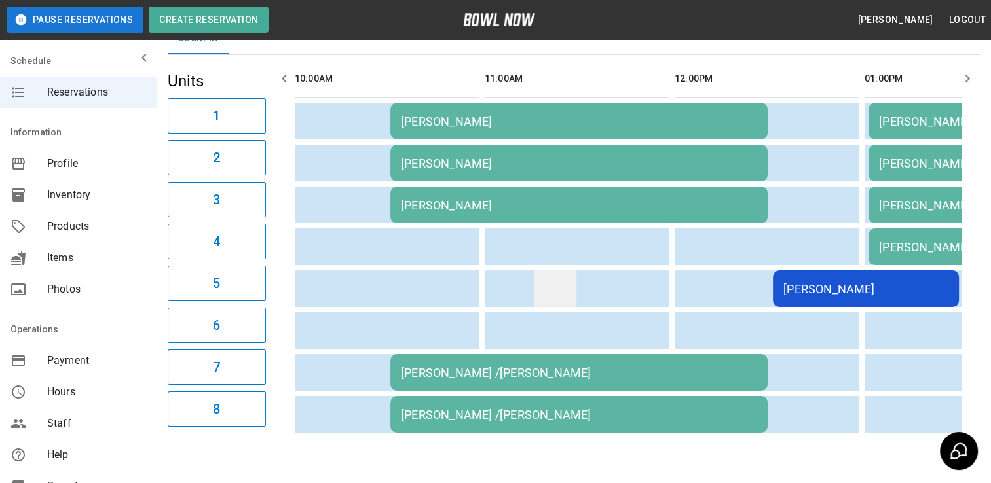
click at [570, 289] on td "sticky table" at bounding box center [555, 288] width 43 height 37
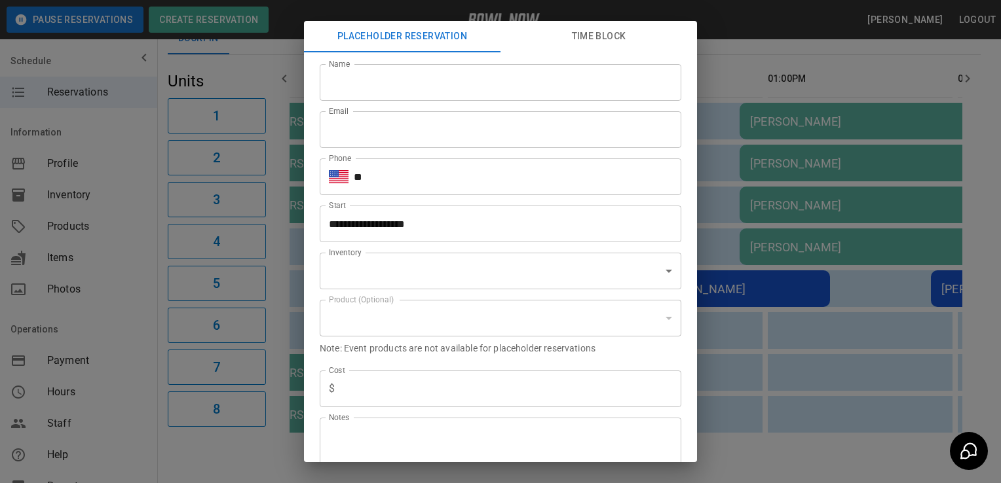
scroll to position [0, 129]
type input "**********"
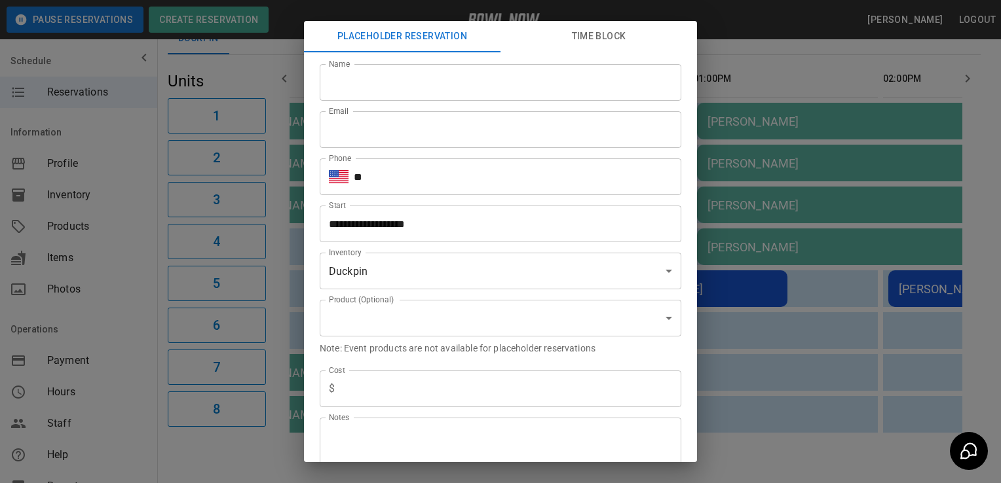
scroll to position [0, 193]
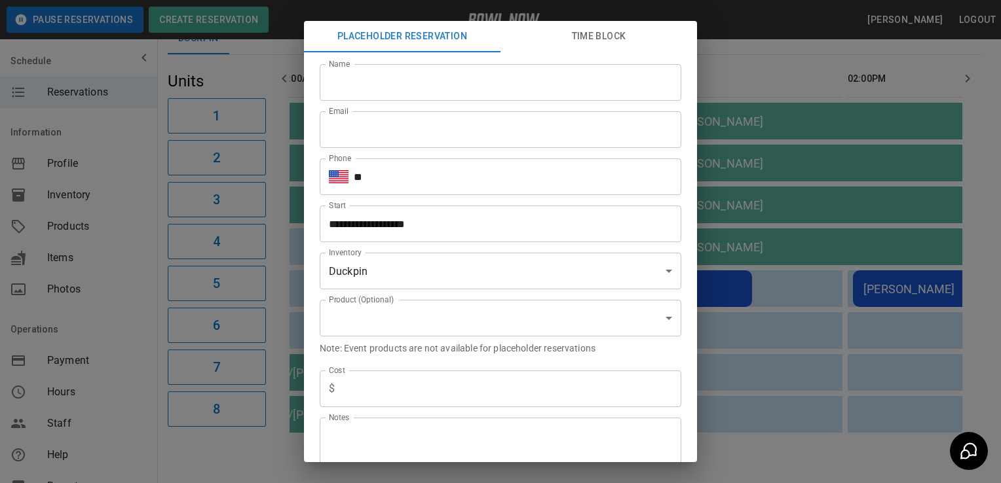
click at [221, 441] on div "**********" at bounding box center [500, 241] width 1001 height 483
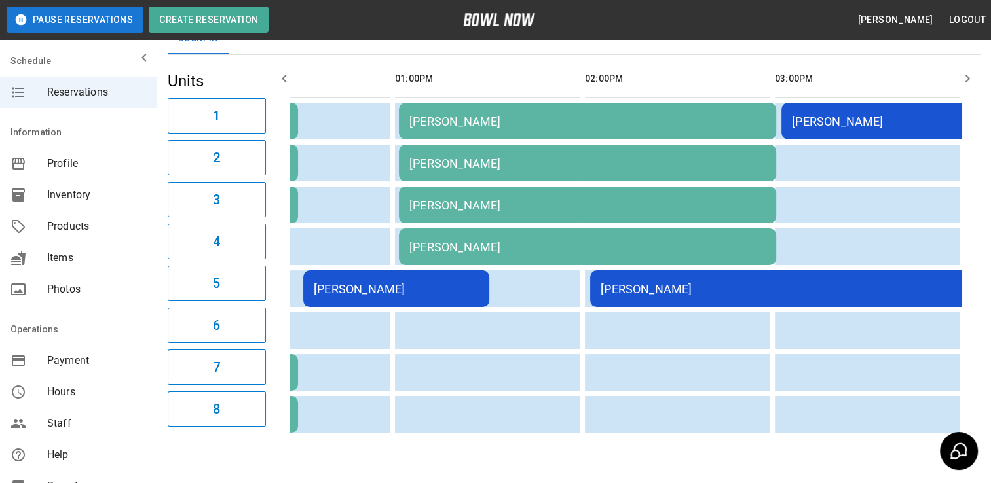
scroll to position [0, 545]
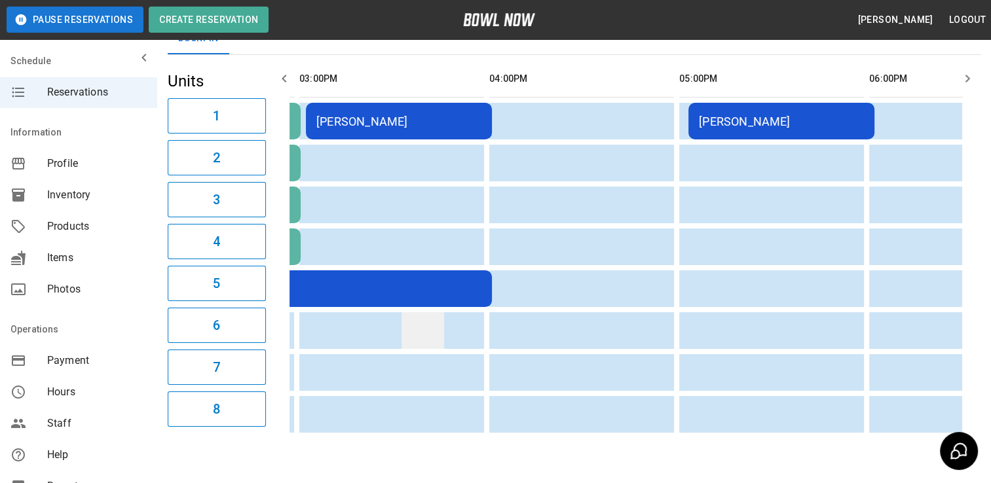
click at [417, 348] on td "sticky table" at bounding box center [422, 330] width 43 height 37
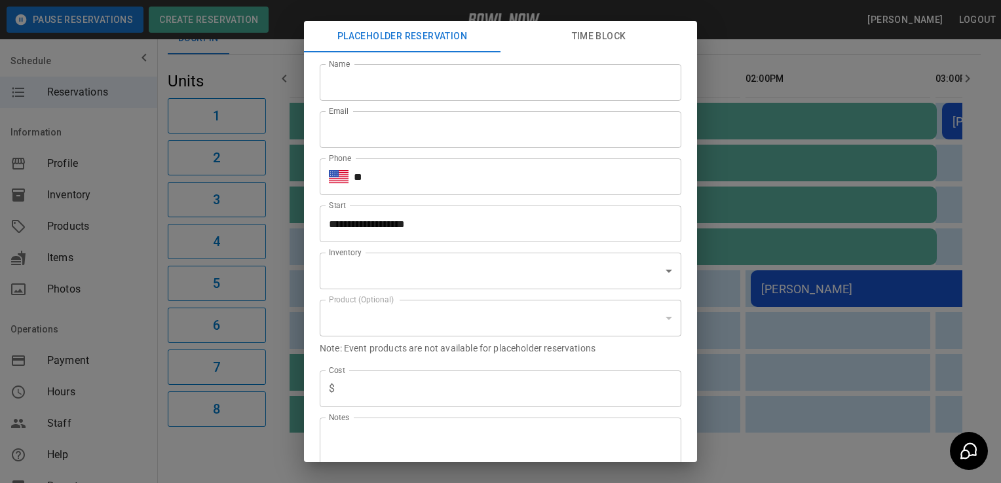
type input "**********"
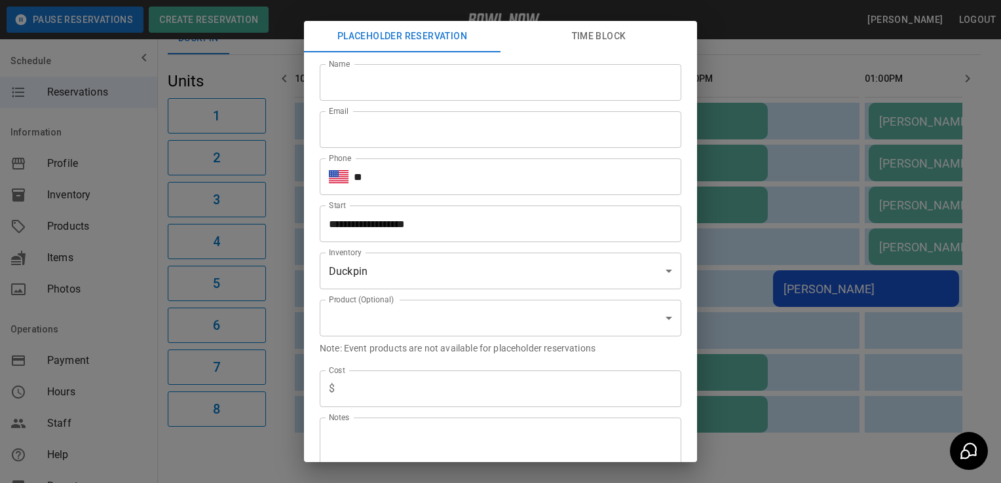
click at [245, 445] on div "**********" at bounding box center [500, 241] width 1001 height 483
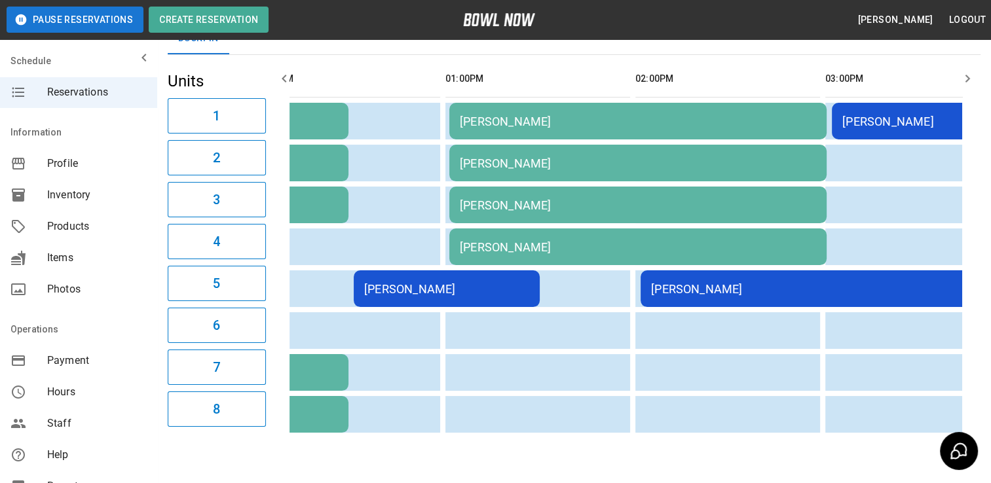
scroll to position [0, 480]
